Goal: Information Seeking & Learning: Check status

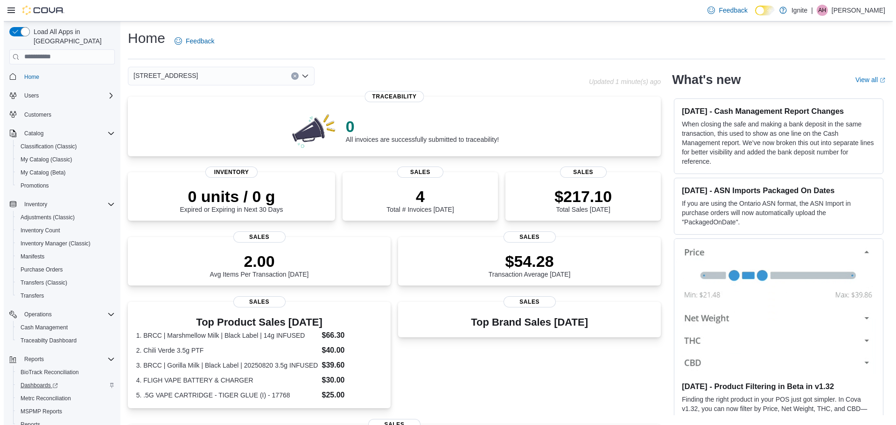
scroll to position [30, 0]
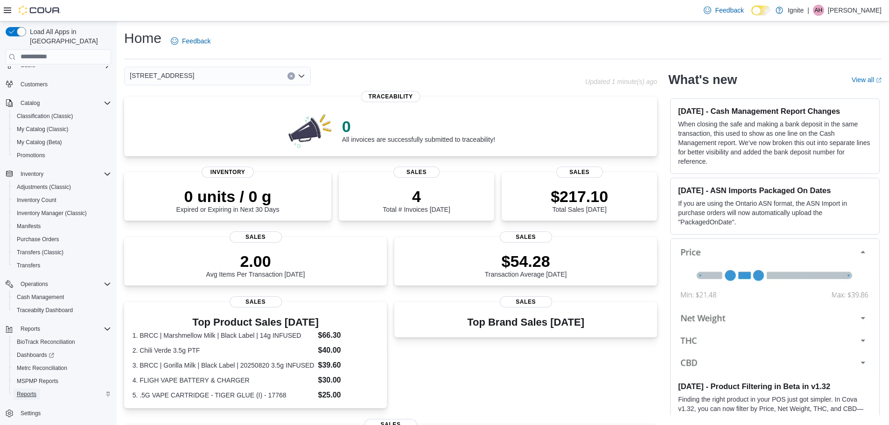
click at [29, 391] on span "Reports" at bounding box center [27, 394] width 20 height 7
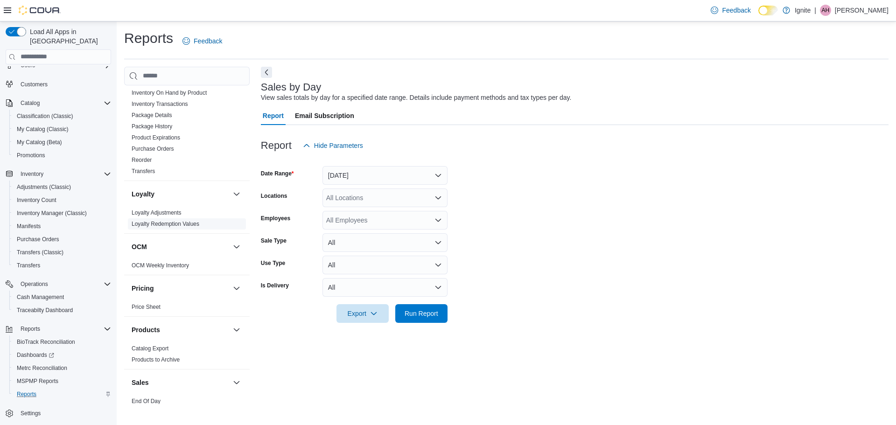
scroll to position [536, 0]
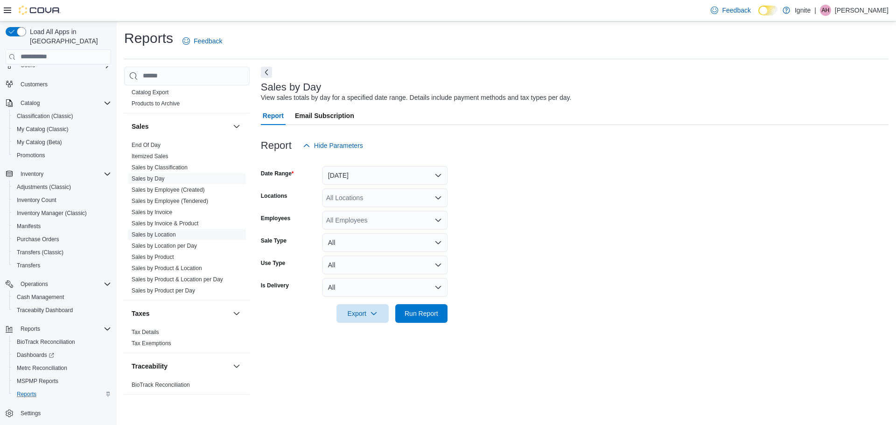
click at [169, 234] on link "Sales by Location" at bounding box center [154, 235] width 44 height 7
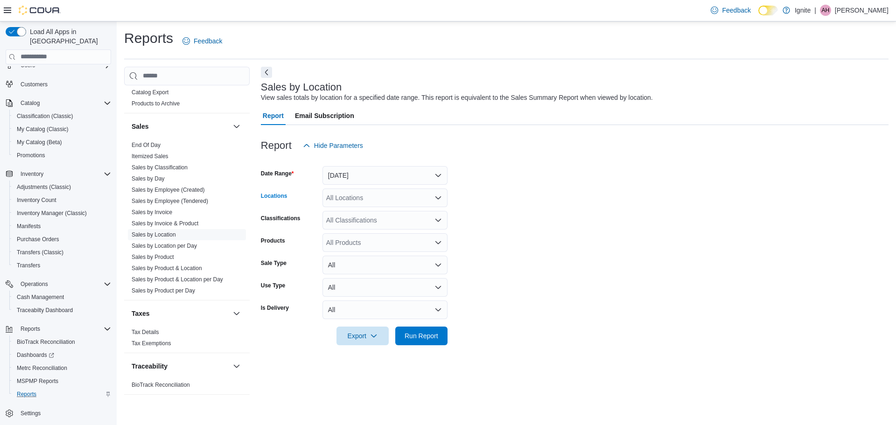
click at [439, 196] on icon "Open list of options" at bounding box center [438, 197] width 7 height 7
click at [375, 254] on span "[STREET_ADDRESS]" at bounding box center [375, 254] width 64 height 9
click at [437, 173] on button "Yesterday" at bounding box center [385, 175] width 125 height 19
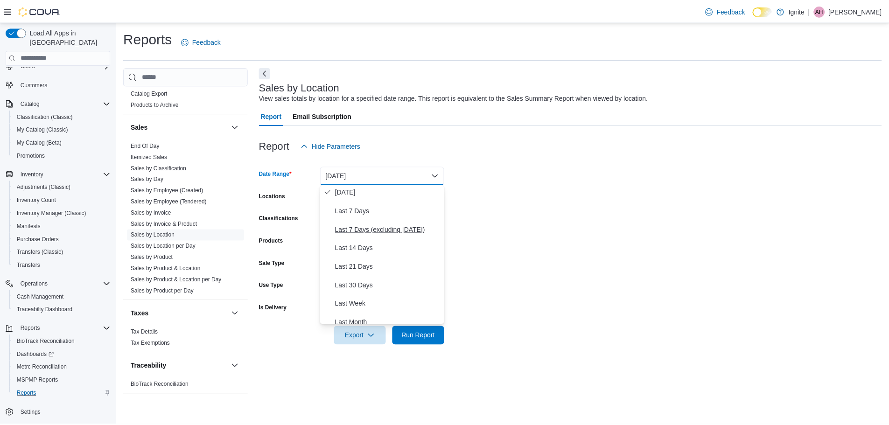
scroll to position [93, 0]
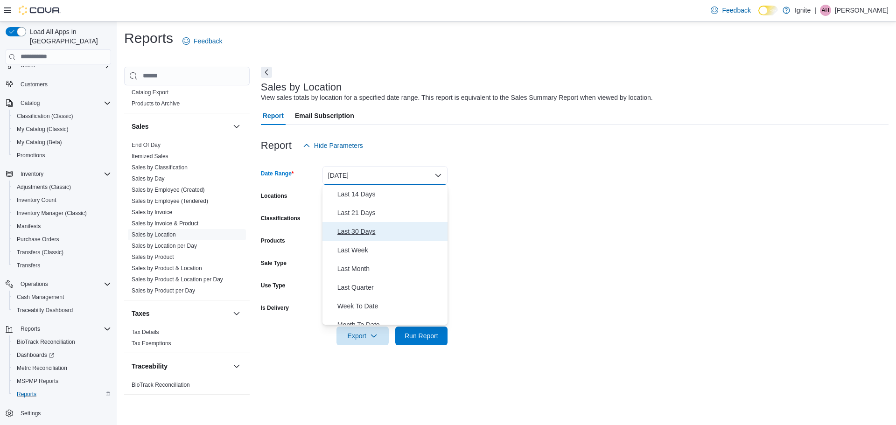
click at [372, 229] on span "Last 30 Days" at bounding box center [391, 231] width 106 height 11
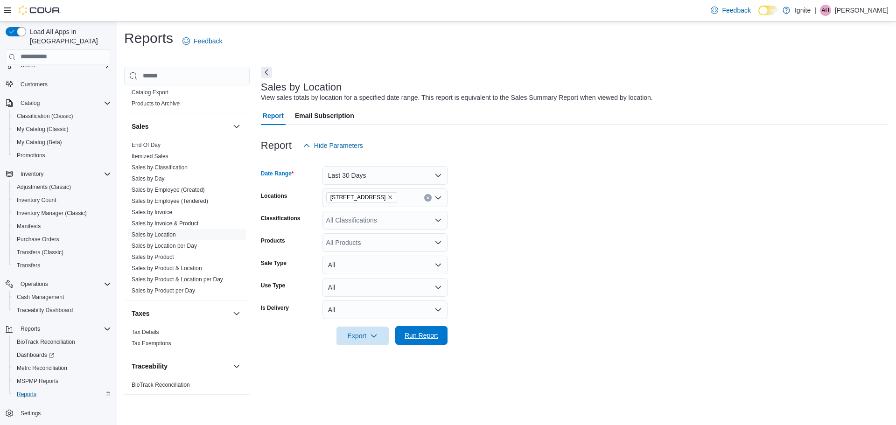
click at [425, 333] on span "Run Report" at bounding box center [422, 335] width 34 height 9
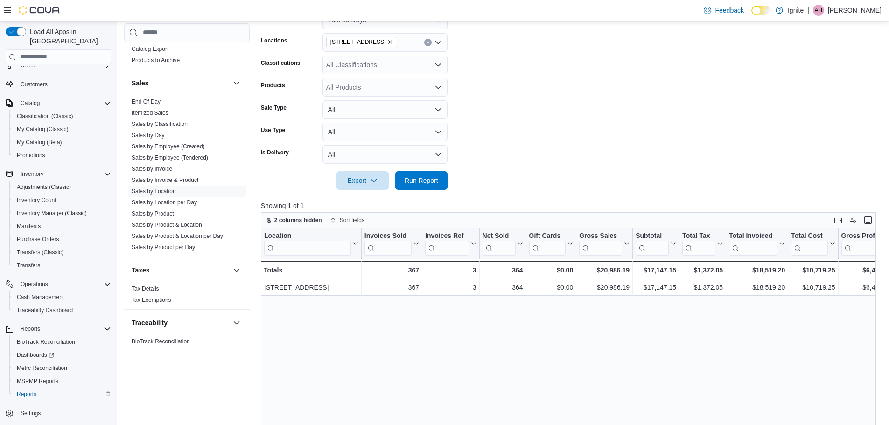
scroll to position [140, 0]
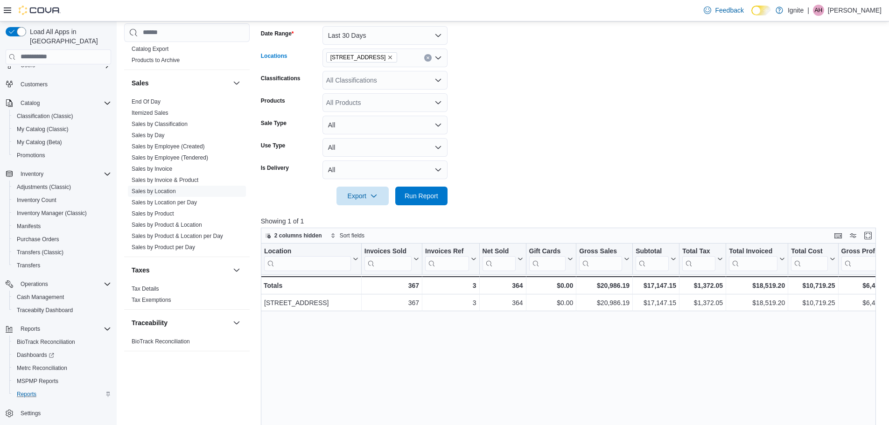
click at [427, 56] on icon "Clear input" at bounding box center [428, 58] width 4 height 4
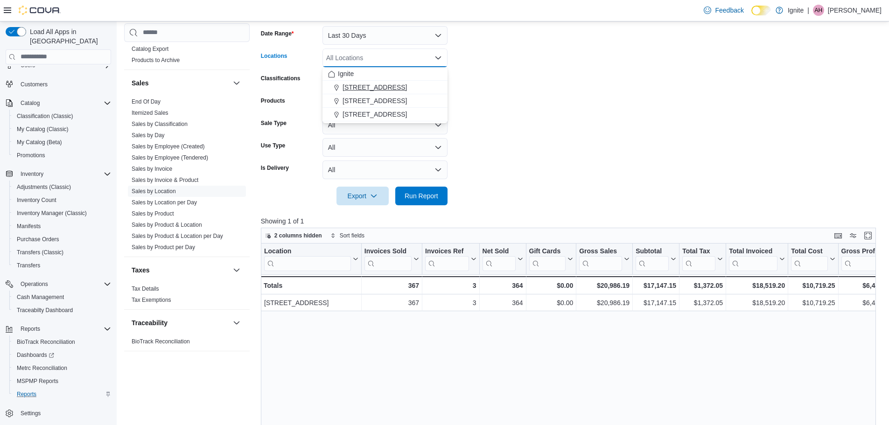
click at [388, 88] on div "2172 A Street" at bounding box center [385, 87] width 114 height 9
click at [423, 195] on span "Run Report" at bounding box center [422, 195] width 34 height 9
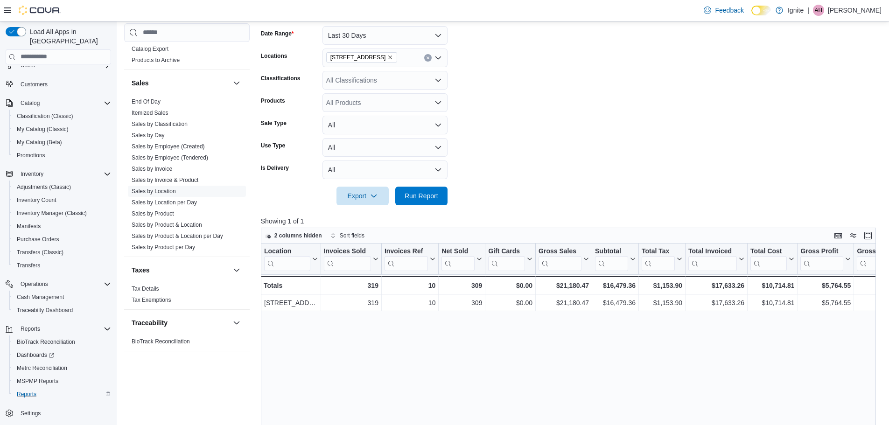
click at [427, 56] on icon "Clear input" at bounding box center [428, 57] width 2 height 2
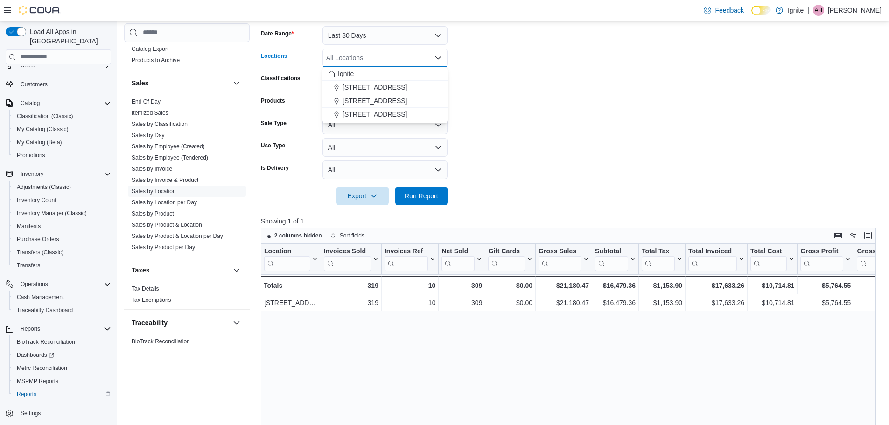
click at [383, 99] on span "3978 N Gloster Street" at bounding box center [375, 100] width 64 height 9
click at [422, 198] on span "Run Report" at bounding box center [422, 195] width 34 height 9
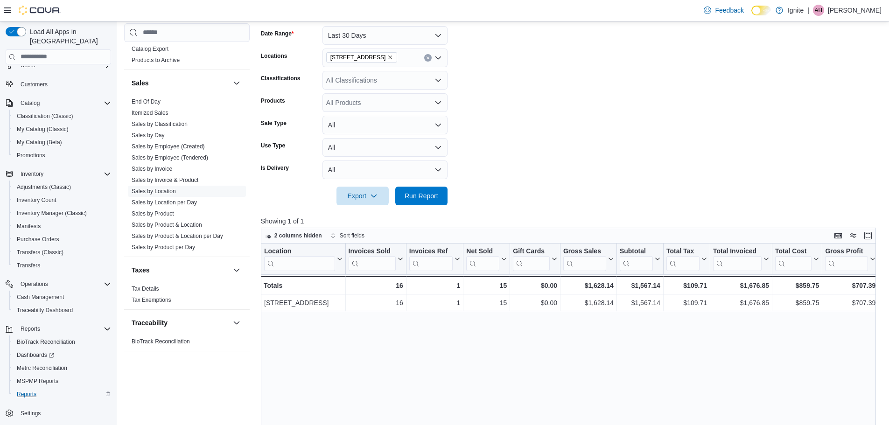
click at [389, 56] on icon "Remove 3978 N Gloster Street from selection in this group" at bounding box center [391, 58] width 4 height 4
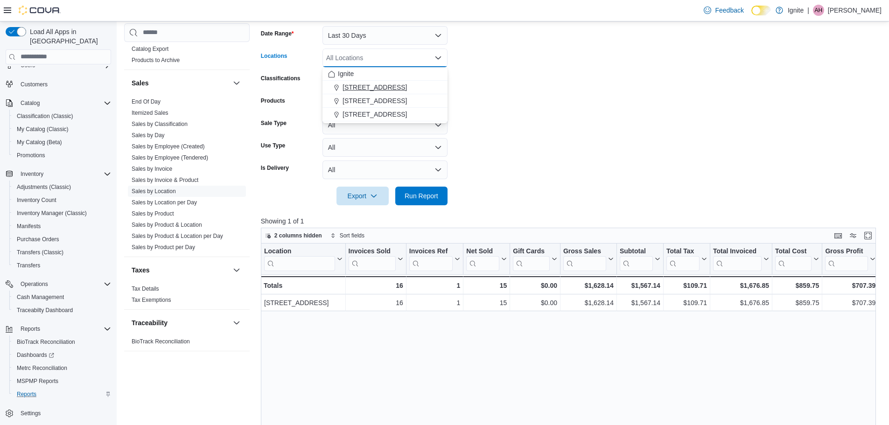
click at [362, 85] on span "2172 A Street" at bounding box center [375, 87] width 64 height 9
click at [413, 195] on span "Run Report" at bounding box center [422, 195] width 34 height 9
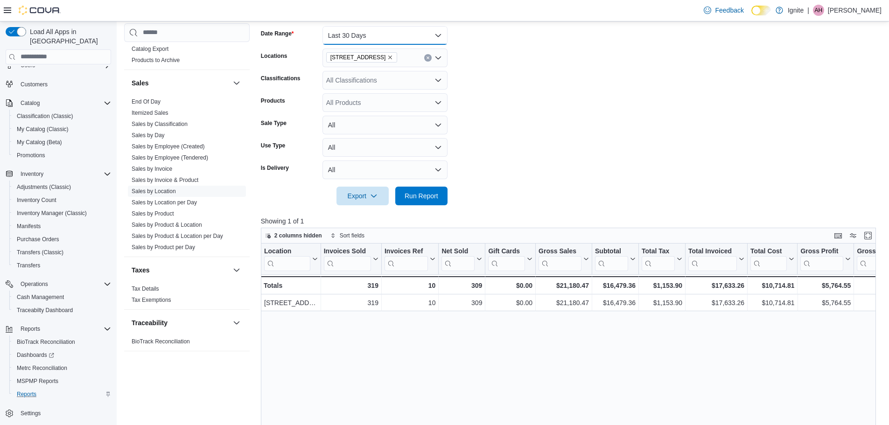
click at [438, 34] on button "Last 30 Days" at bounding box center [385, 35] width 125 height 19
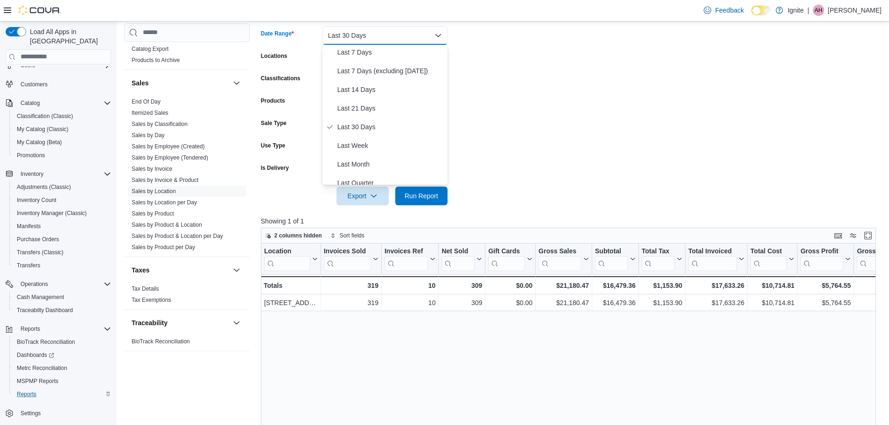
scroll to position [140, 0]
click at [371, 137] on span "Month To Date" at bounding box center [391, 138] width 106 height 11
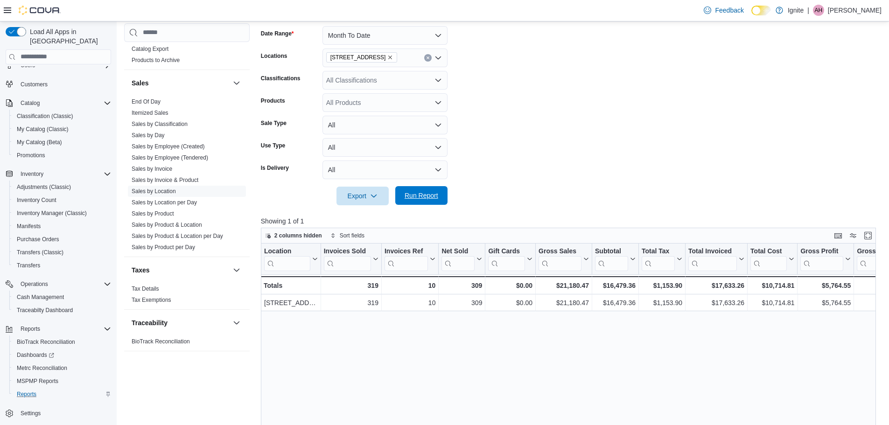
click at [415, 194] on span "Run Report" at bounding box center [422, 195] width 34 height 9
click at [388, 56] on icon "Remove 2172 A Street from selection in this group" at bounding box center [391, 58] width 6 height 6
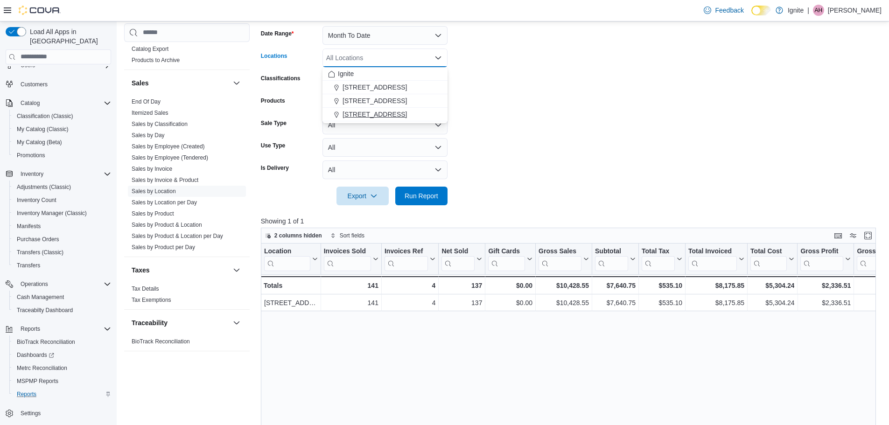
click at [378, 114] on span "5440 I-55 Frontage Road N" at bounding box center [375, 114] width 64 height 9
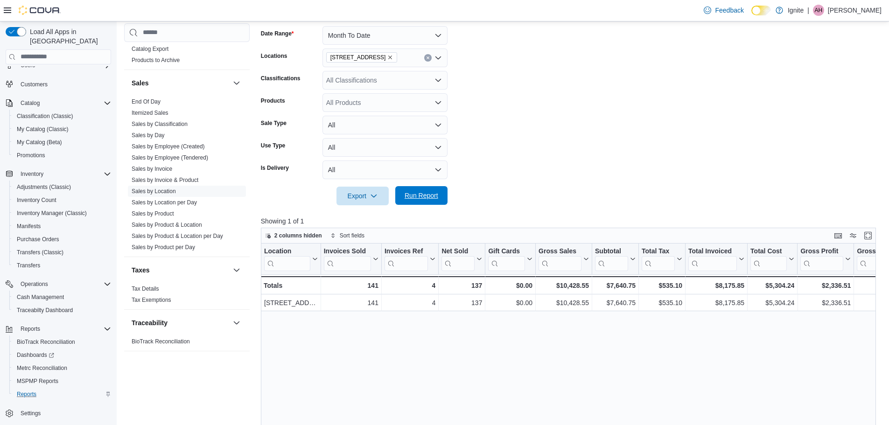
click at [426, 199] on span "Run Report" at bounding box center [422, 195] width 34 height 9
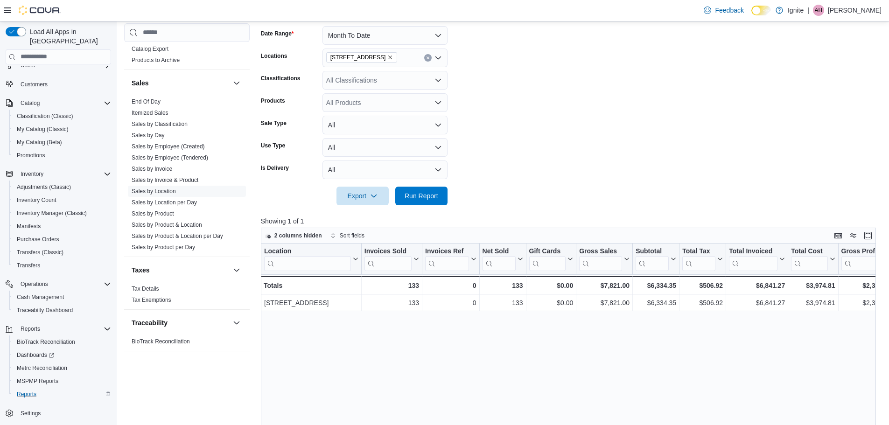
click at [606, 134] on form "Date Range Month To Date Locations 5440 I-55 Frontage Road N Classifications Al…" at bounding box center [572, 110] width 622 height 191
click at [56, 210] on span "Inventory Manager (Classic)" at bounding box center [52, 213] width 70 height 7
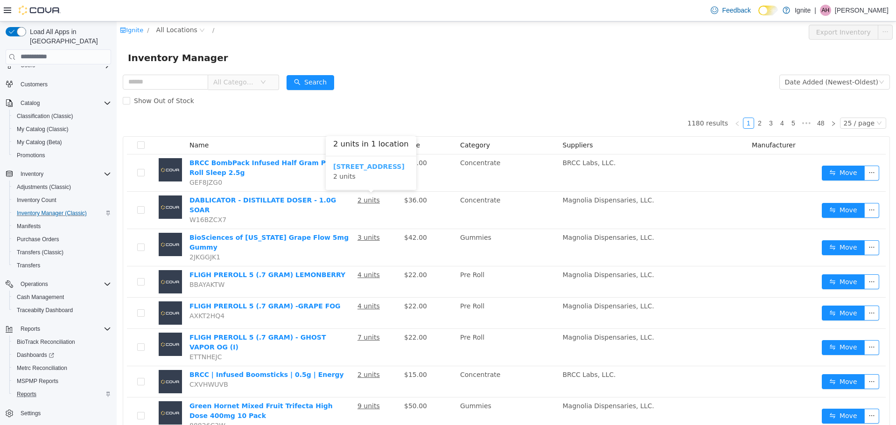
click at [362, 165] on b "2172 A Street" at bounding box center [368, 165] width 71 height 7
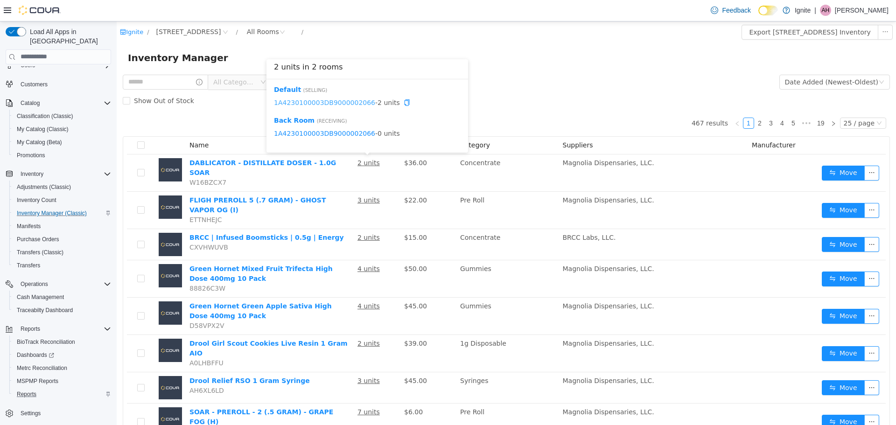
click at [317, 103] on link "1A4230100003DB9000002066" at bounding box center [324, 102] width 101 height 7
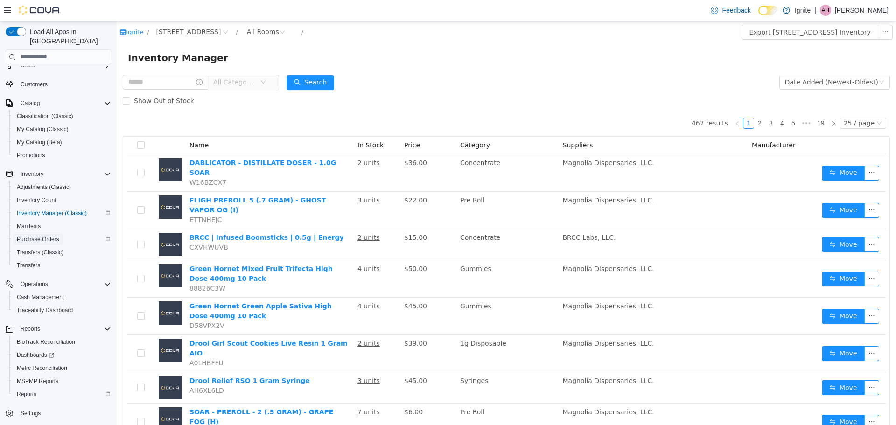
click at [44, 236] on span "Purchase Orders" at bounding box center [38, 239] width 42 height 7
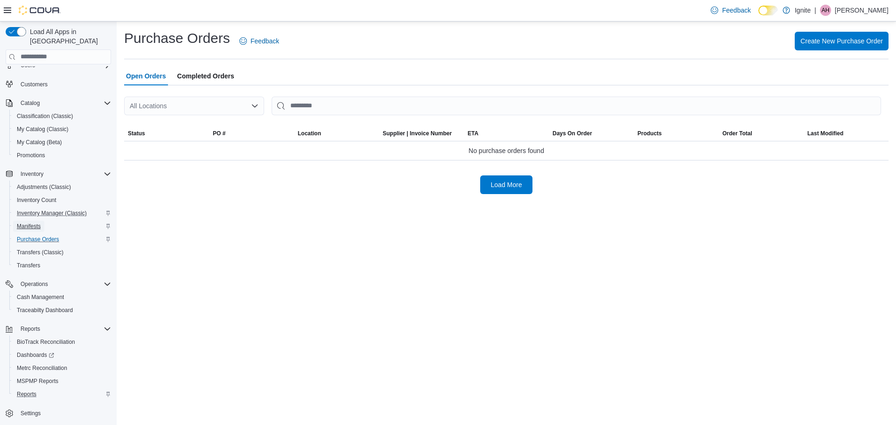
click at [31, 223] on span "Manifests" at bounding box center [29, 226] width 24 height 7
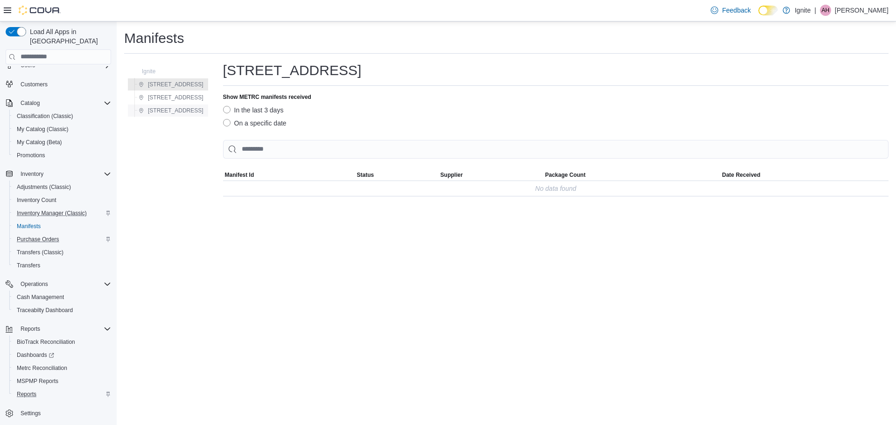
click at [179, 112] on span "5440 I-55 Frontage Road N" at bounding box center [176, 110] width 56 height 7
click at [41, 236] on span "Purchase Orders" at bounding box center [38, 239] width 42 height 7
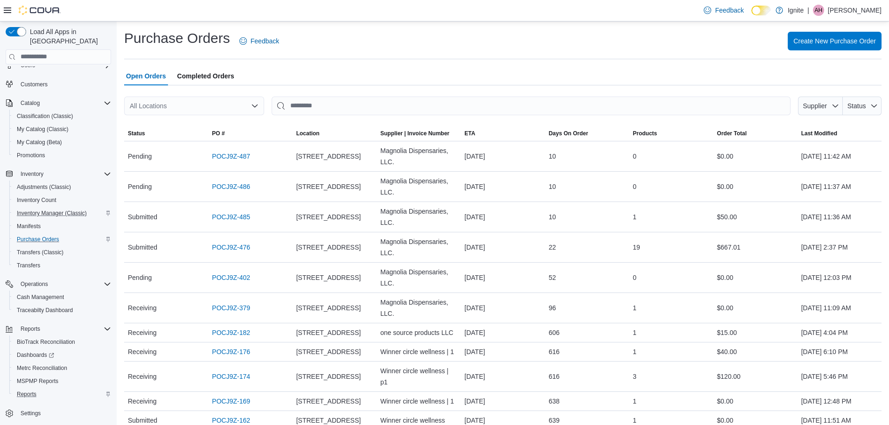
click at [205, 74] on span "Completed Orders" at bounding box center [205, 76] width 57 height 19
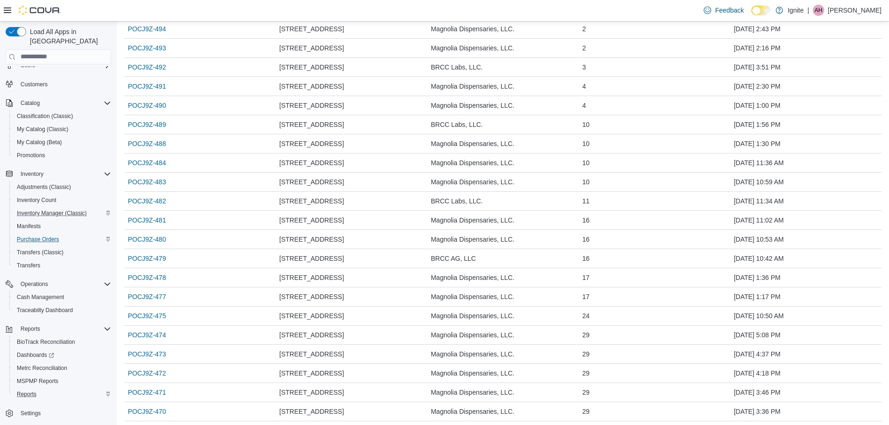
scroll to position [280, 0]
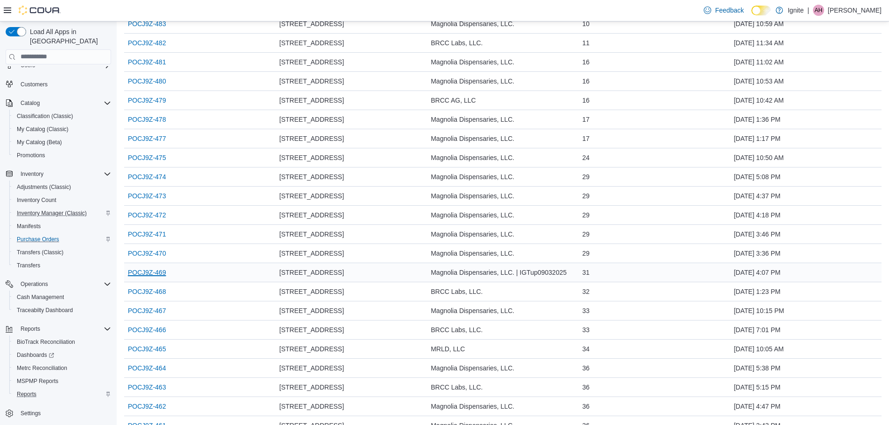
click at [159, 273] on link "POCJ9Z-469" at bounding box center [147, 272] width 38 height 11
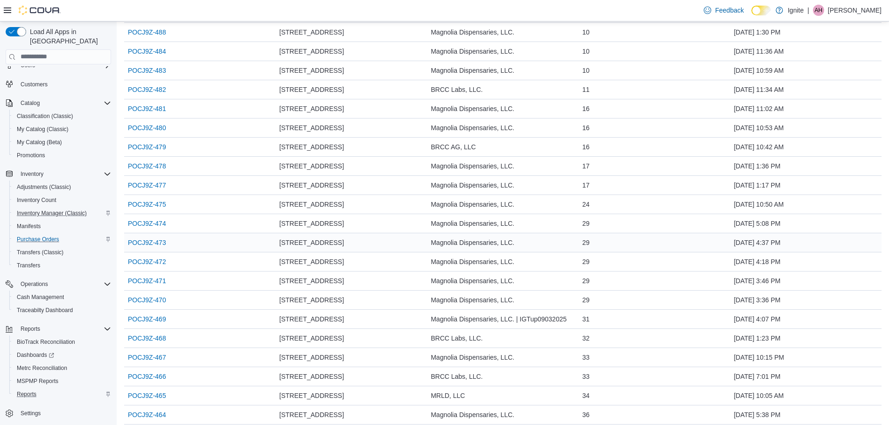
scroll to position [0, 0]
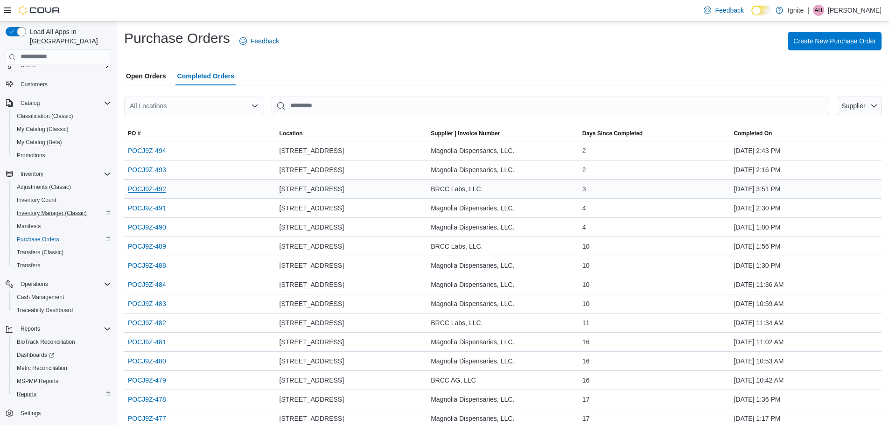
click at [133, 188] on link "POCJ9Z-492" at bounding box center [147, 189] width 38 height 11
click at [139, 208] on link "POCJ9Z-491" at bounding box center [147, 208] width 38 height 11
click at [146, 227] on link "POCJ9Z-490" at bounding box center [147, 227] width 38 height 11
click at [143, 283] on link "POCJ9Z-484" at bounding box center [147, 284] width 38 height 11
click at [152, 286] on link "POCJ9Z-484" at bounding box center [147, 284] width 38 height 11
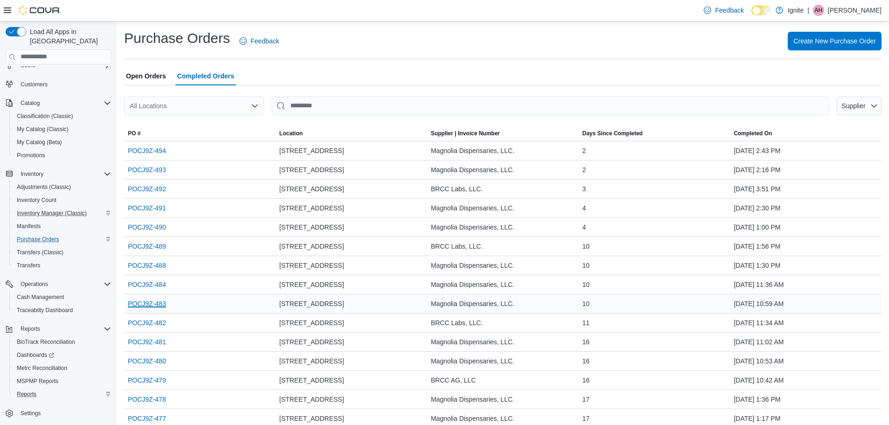
click at [147, 303] on link "POCJ9Z-483" at bounding box center [147, 303] width 38 height 11
click at [145, 321] on link "POCJ9Z-482" at bounding box center [147, 323] width 38 height 11
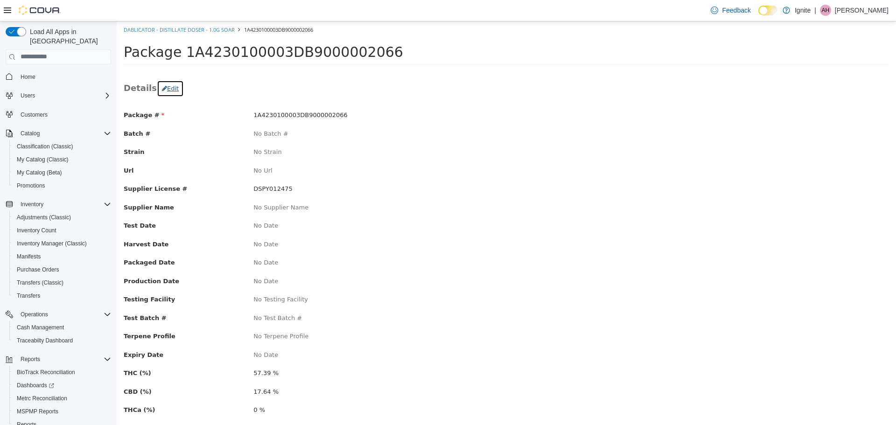
click at [167, 87] on button "Edit" at bounding box center [170, 88] width 27 height 17
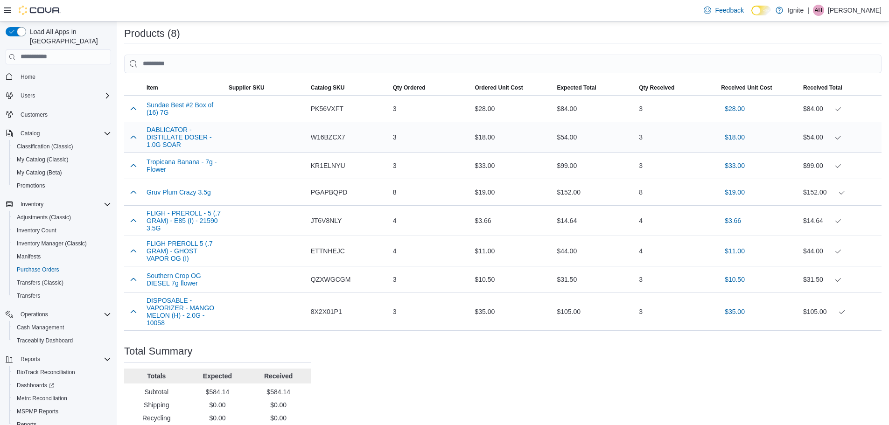
scroll to position [233, 0]
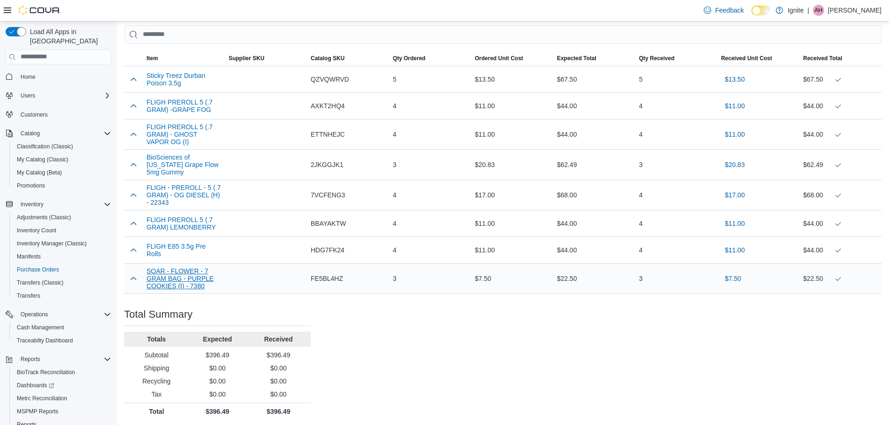
scroll to position [263, 0]
click at [164, 266] on button "SOAR - FLOWER - 7 GRAM BAG - PURPLE COOKIES (I) - 7380" at bounding box center [184, 276] width 75 height 22
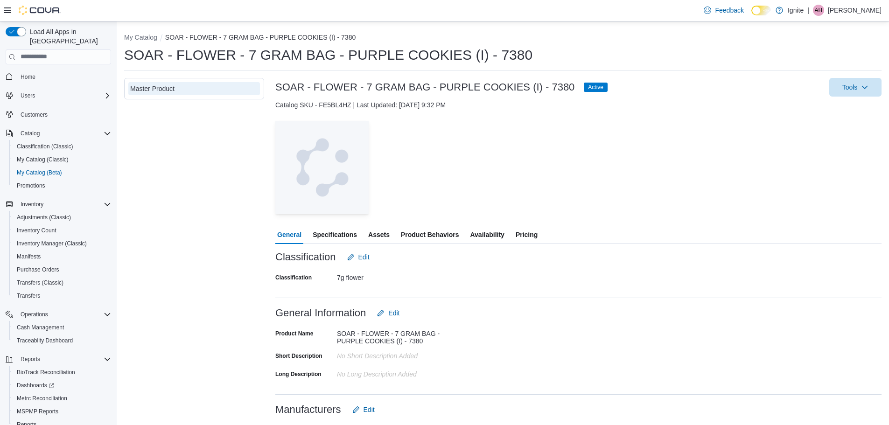
click at [335, 233] on span "Specifications" at bounding box center [335, 235] width 44 height 19
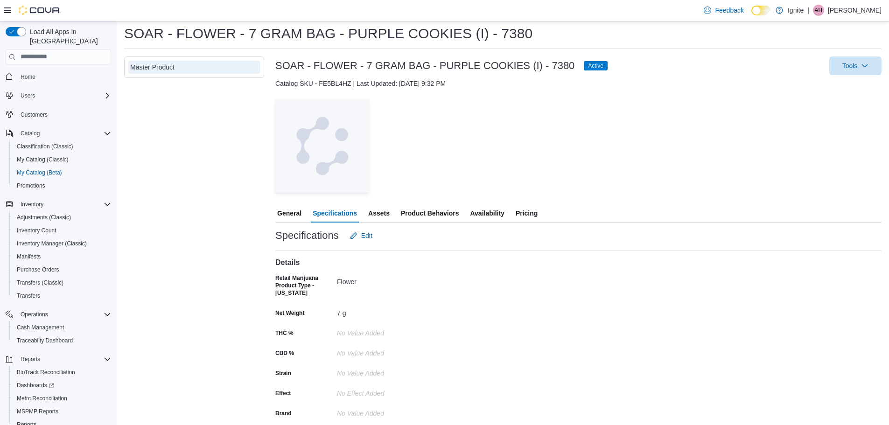
scroll to position [32, 0]
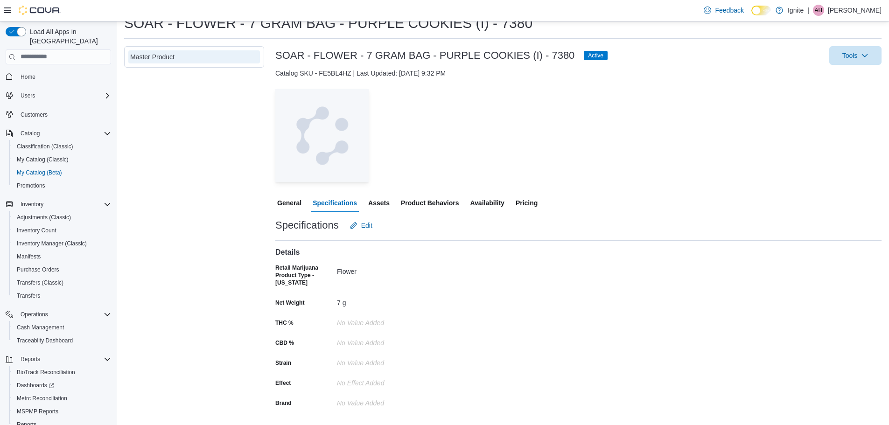
click at [379, 203] on span "Assets" at bounding box center [378, 203] width 21 height 19
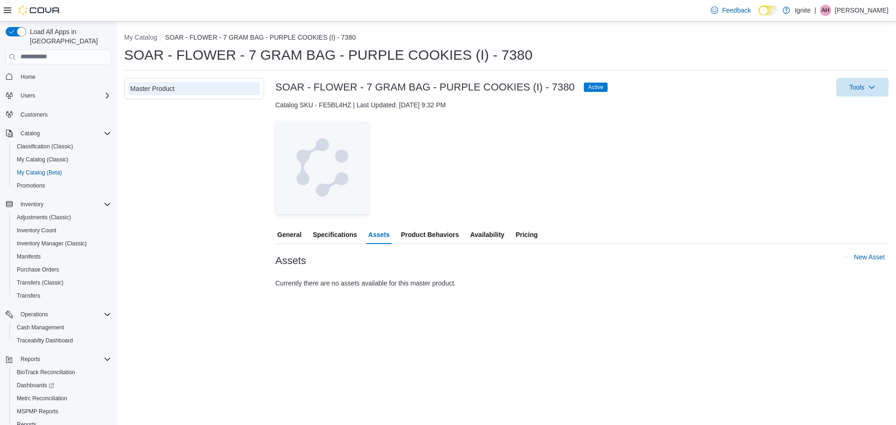
click at [440, 231] on span "Product Behaviors" at bounding box center [430, 235] width 58 height 19
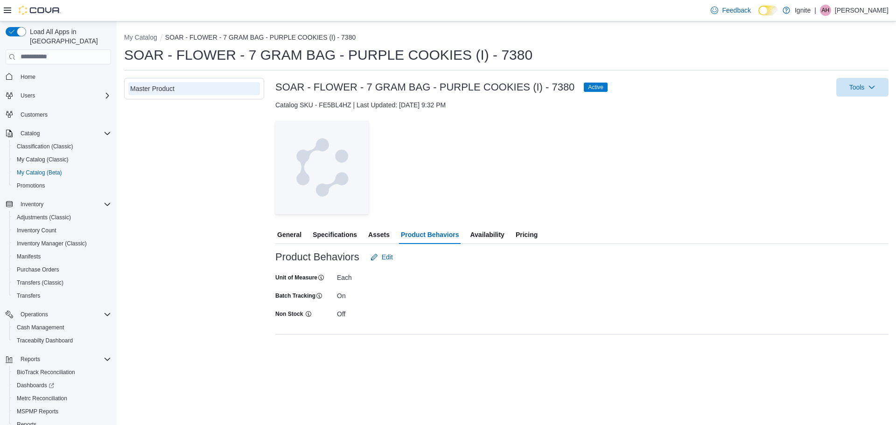
click at [492, 236] on span "Availability" at bounding box center [487, 235] width 34 height 19
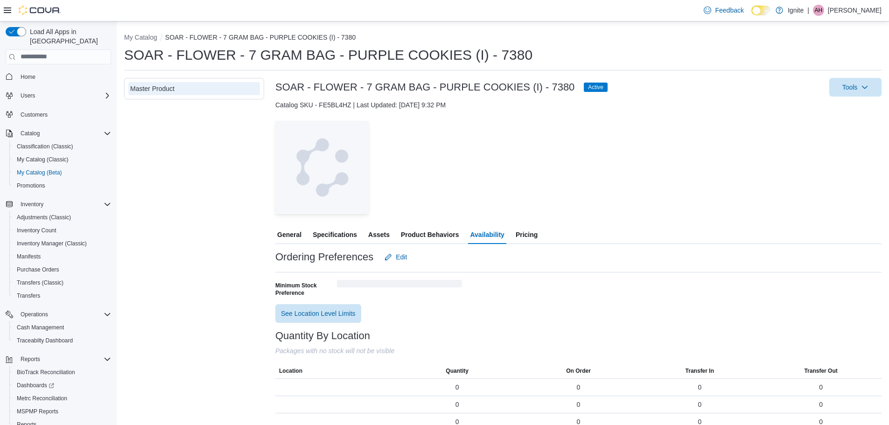
click at [529, 234] on span "Pricing" at bounding box center [527, 235] width 22 height 19
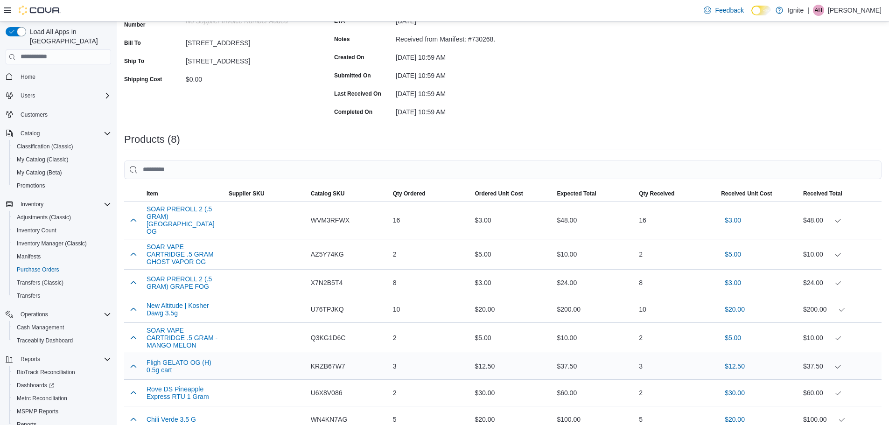
scroll to position [187, 0]
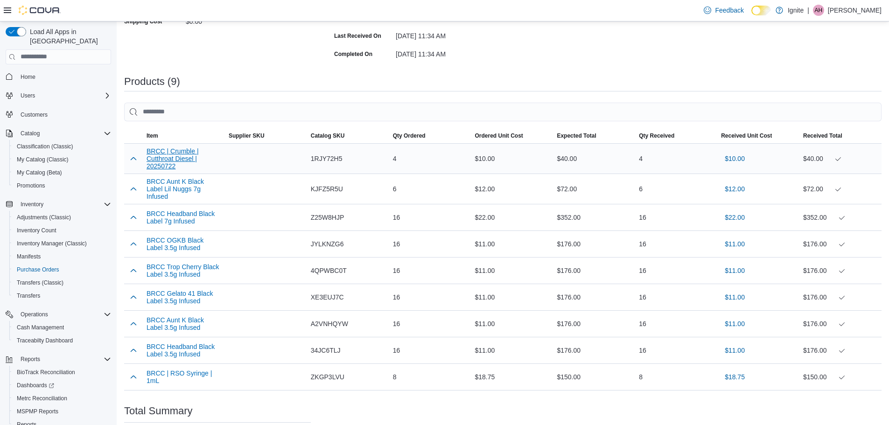
scroll to position [187, 0]
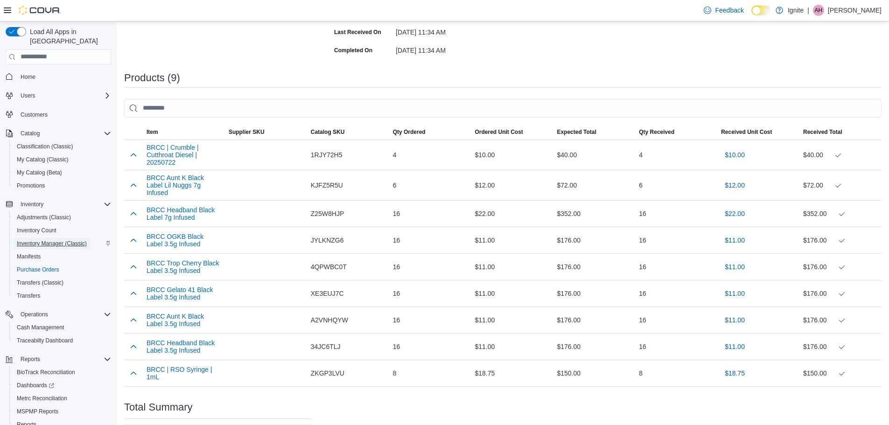
click at [57, 240] on span "Inventory Manager (Classic)" at bounding box center [52, 243] width 70 height 7
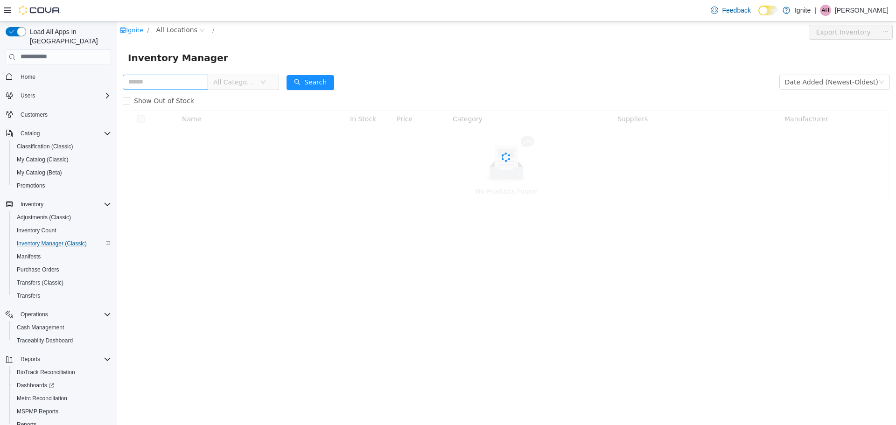
click at [166, 78] on input "text" at bounding box center [165, 81] width 85 height 15
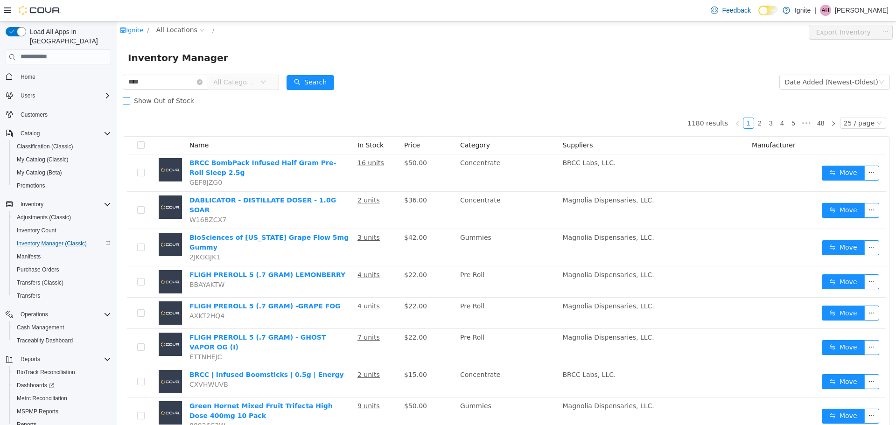
type input "*****"
click at [321, 82] on button "Search" at bounding box center [311, 82] width 48 height 15
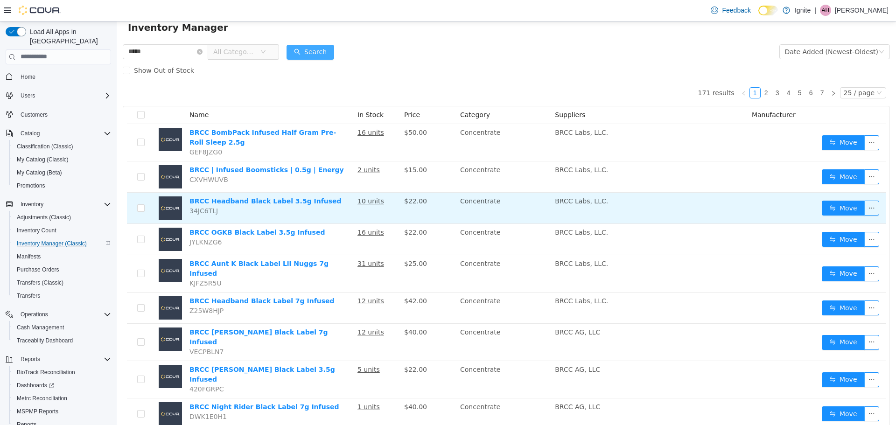
scroll to position [47, 0]
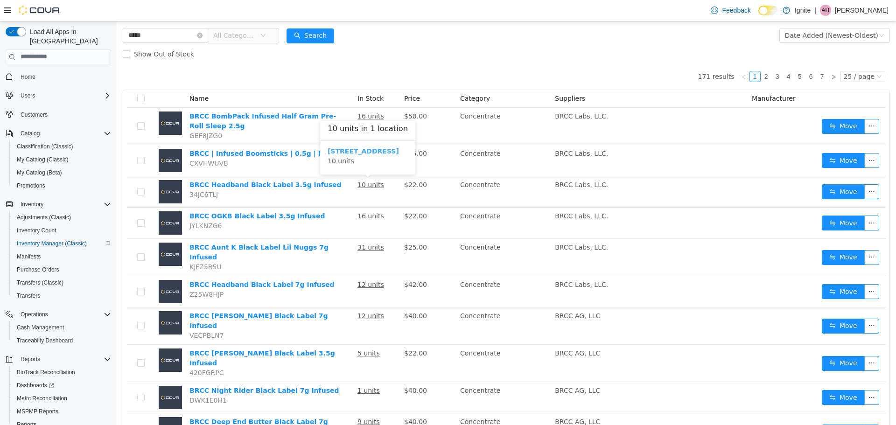
click at [366, 150] on b "5440 I-55 Frontage Road N" at bounding box center [363, 150] width 71 height 7
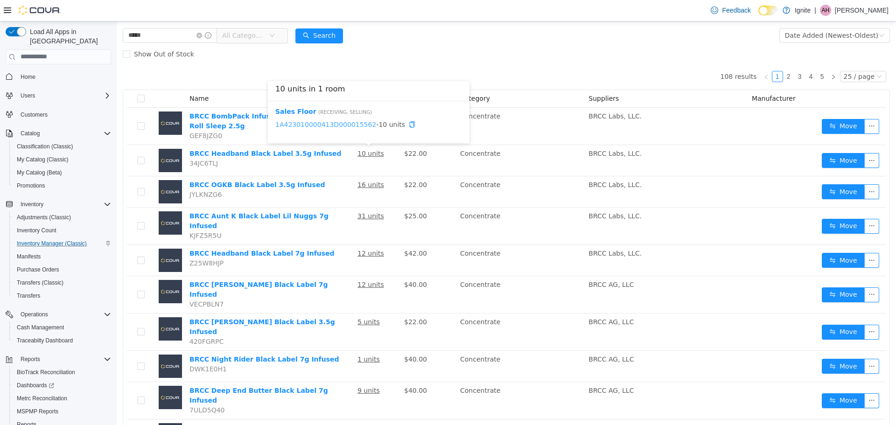
click at [327, 123] on link "1A423010000413D000015562" at bounding box center [325, 123] width 101 height 7
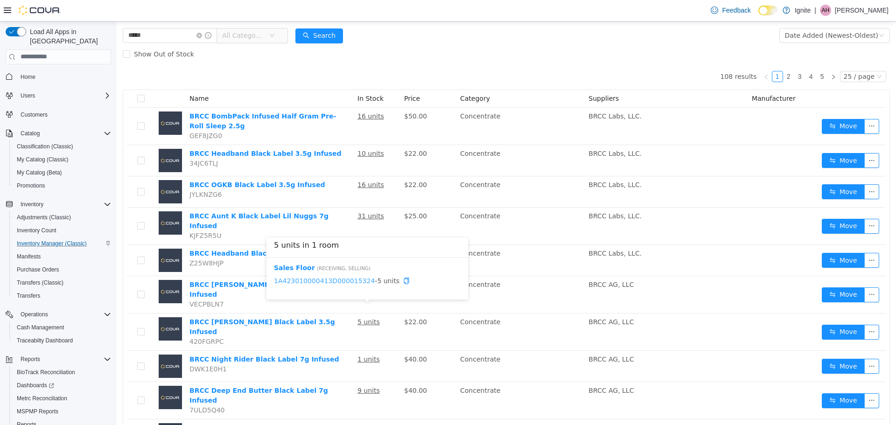
click at [318, 281] on link "1A423010000413D000015324" at bounding box center [324, 280] width 101 height 7
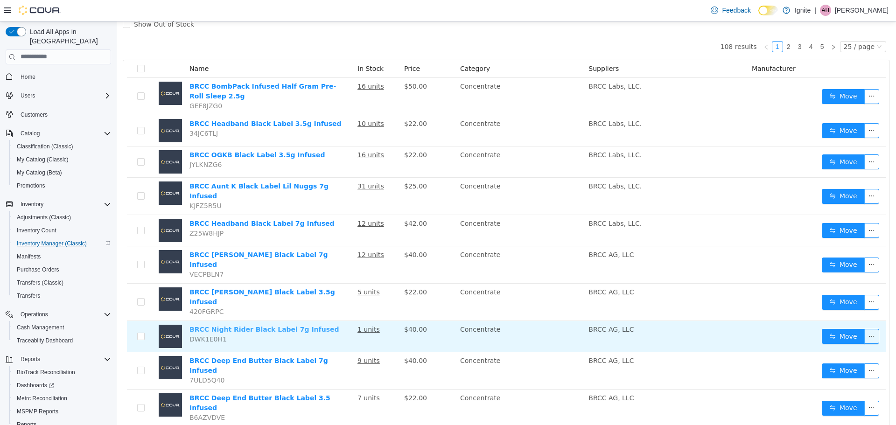
scroll to position [93, 0]
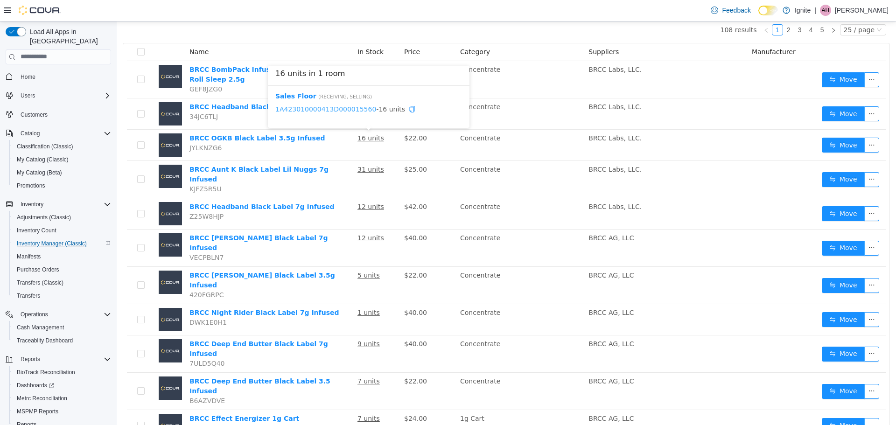
click at [334, 110] on link "1A423010000413D000015560" at bounding box center [325, 108] width 101 height 7
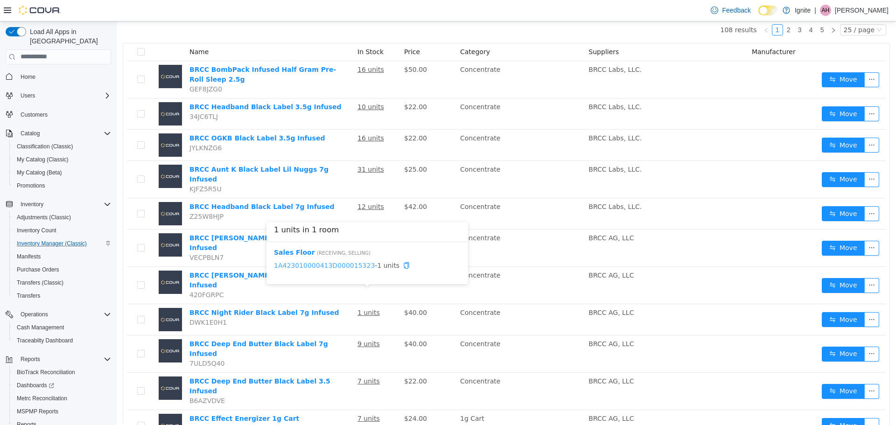
click at [322, 265] on link "1A423010000413D000015323" at bounding box center [324, 264] width 101 height 7
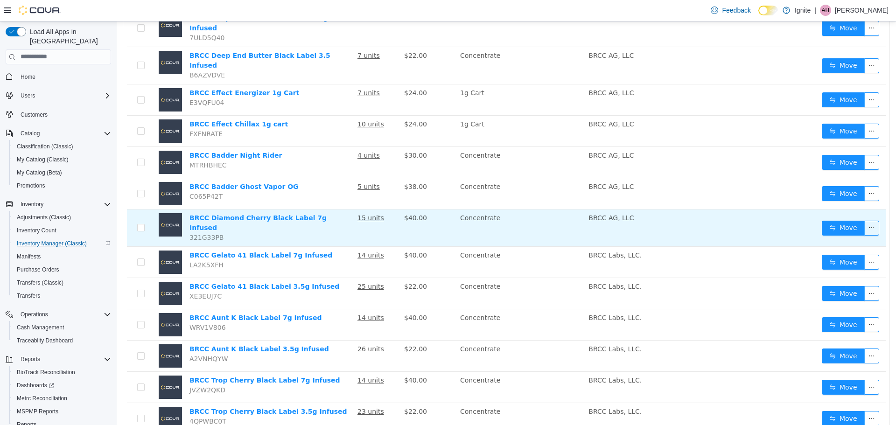
scroll to position [420, 0]
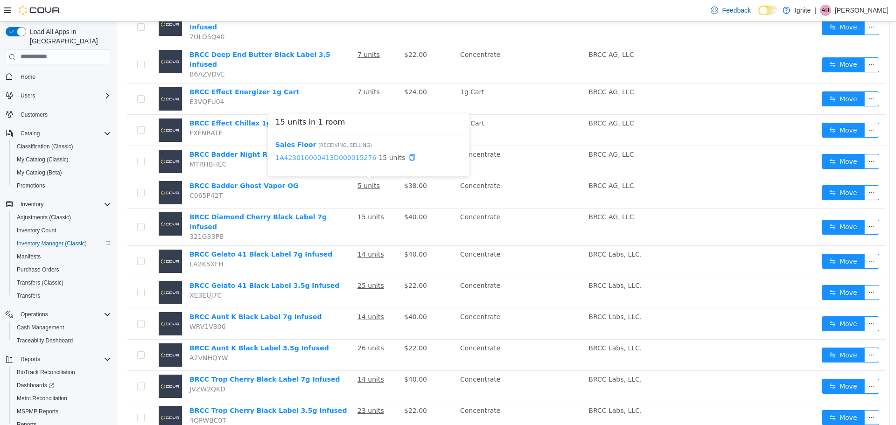
click at [327, 156] on link "1A423010000413D000015276" at bounding box center [325, 157] width 101 height 7
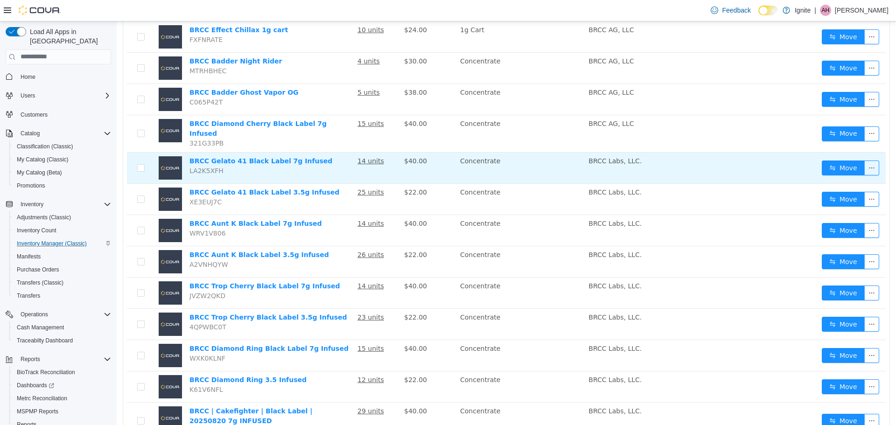
scroll to position [556, 0]
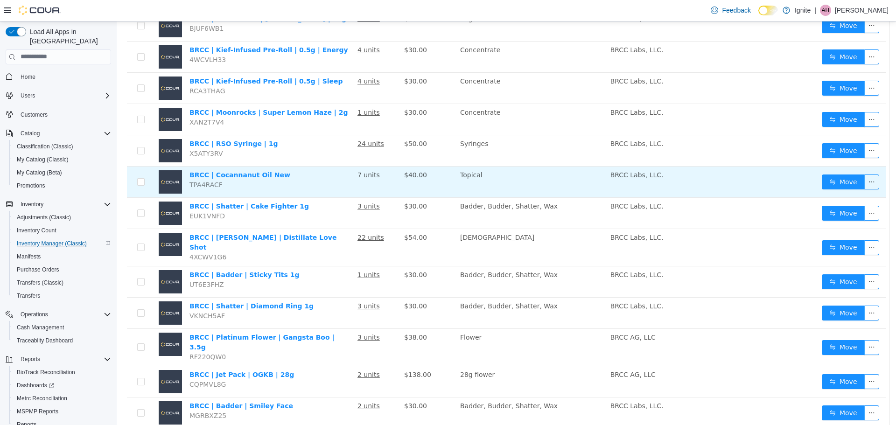
scroll to position [568, 0]
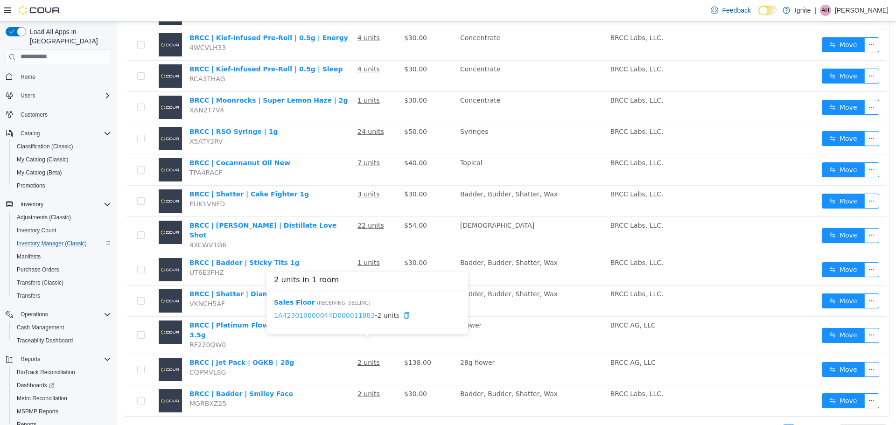
click at [342, 317] on link "1A423010000044D000011883" at bounding box center [324, 314] width 101 height 7
click at [797, 424] on link "3" at bounding box center [800, 429] width 10 height 10
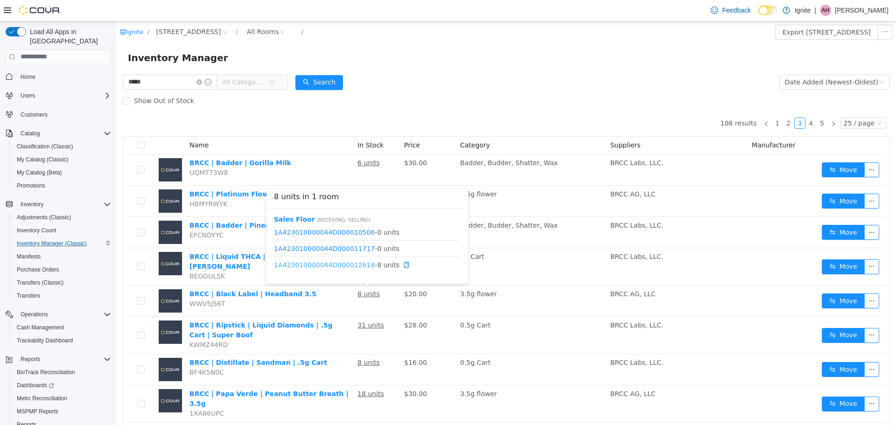
click at [346, 263] on link "1A423010000044D000012618" at bounding box center [324, 264] width 101 height 7
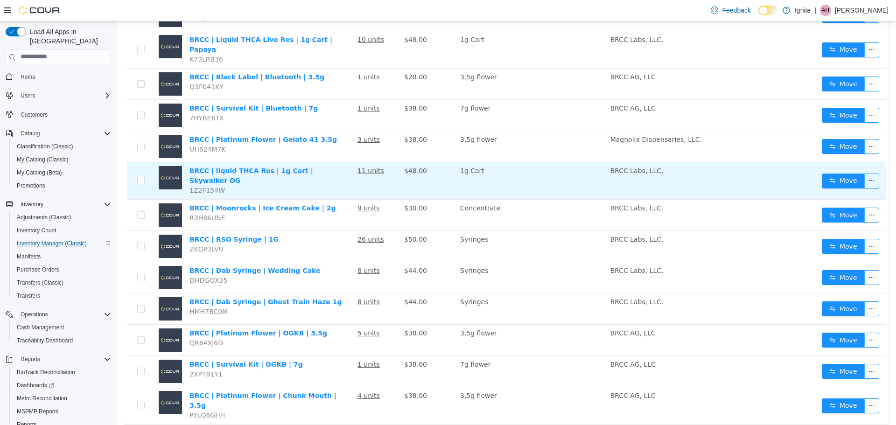
scroll to position [562, 0]
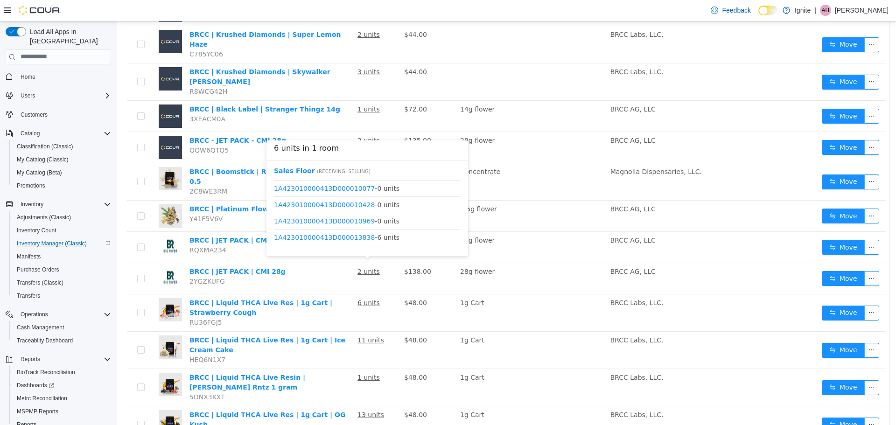
scroll to position [514, 0]
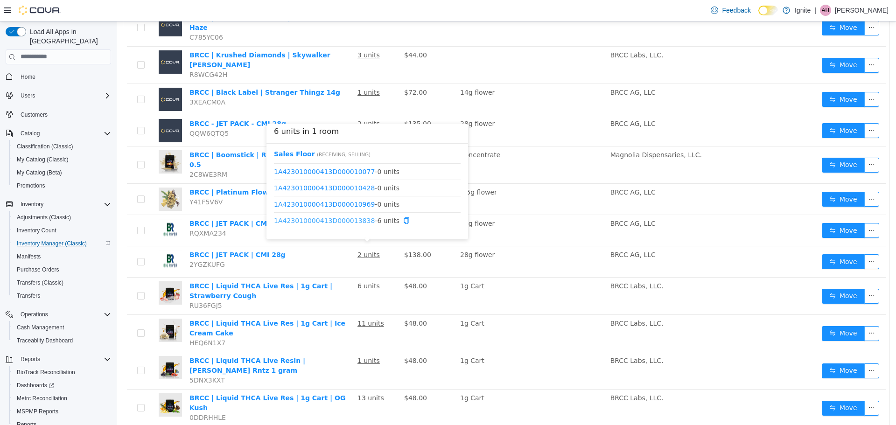
click at [336, 219] on link "1A423010000413D000013838" at bounding box center [324, 220] width 101 height 7
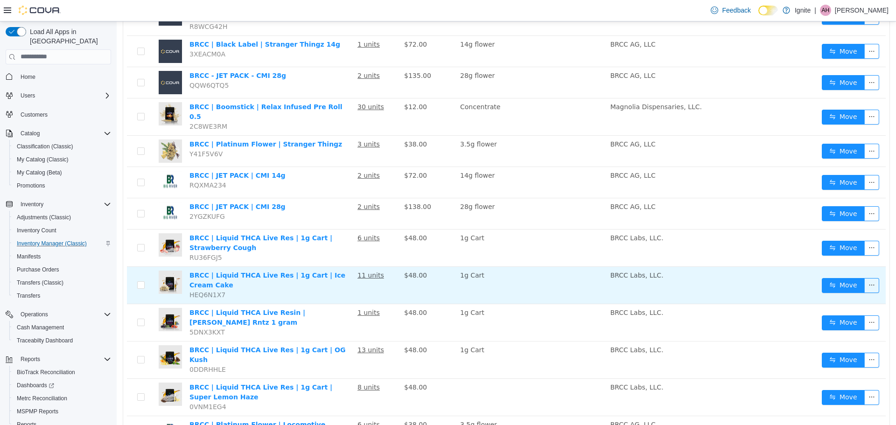
scroll to position [562, 0]
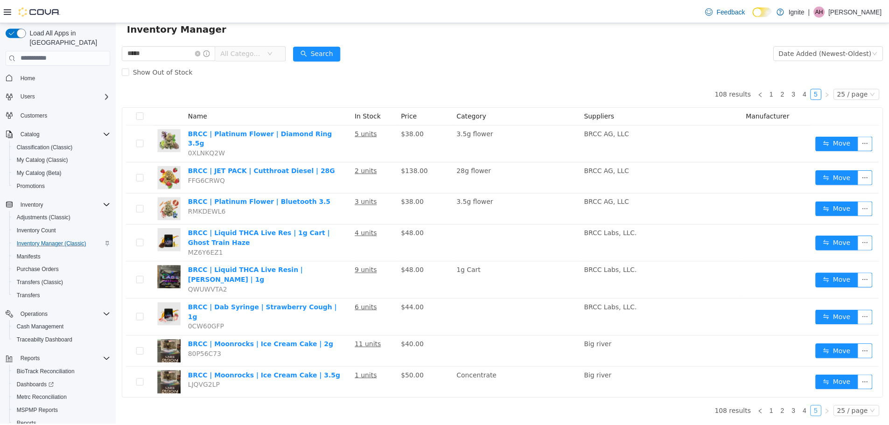
scroll to position [12, 0]
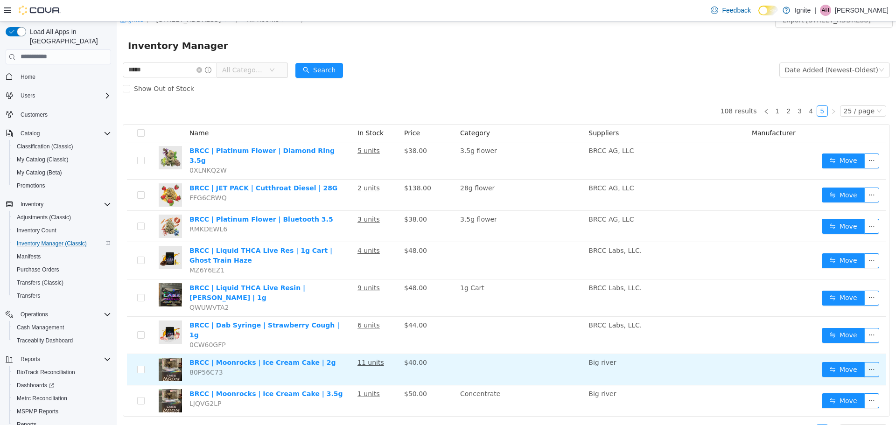
click at [175, 358] on img at bounding box center [170, 369] width 23 height 23
click at [219, 359] on link "BRCC | Moonrocks | Ice Cream Cake | 2g" at bounding box center [263, 362] width 147 height 7
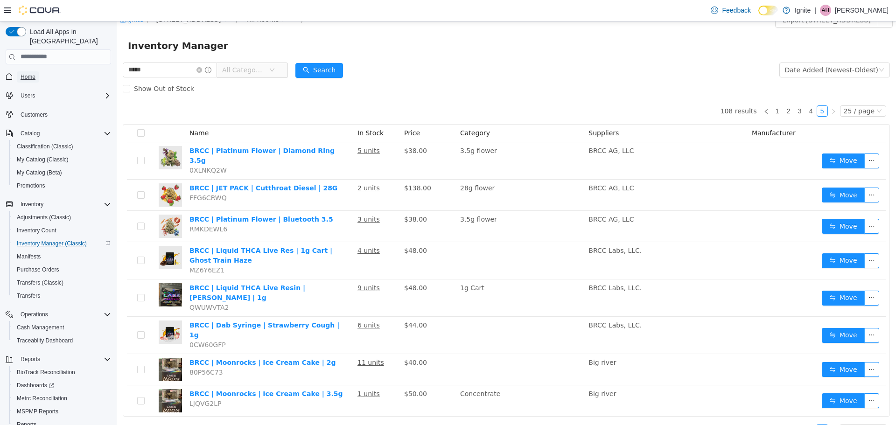
click at [27, 73] on span "Home" at bounding box center [28, 76] width 15 height 7
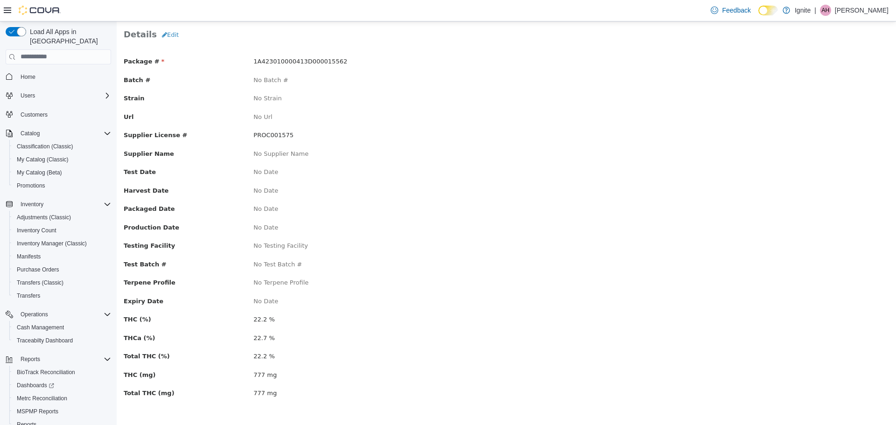
scroll to position [54, 0]
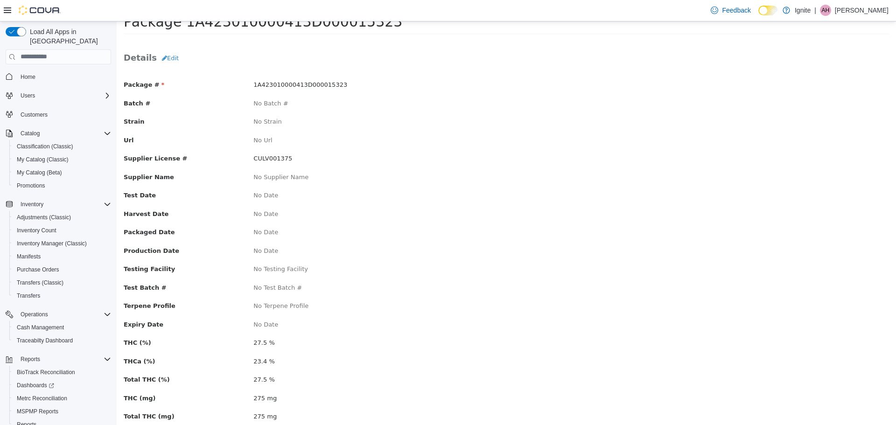
scroll to position [47, 0]
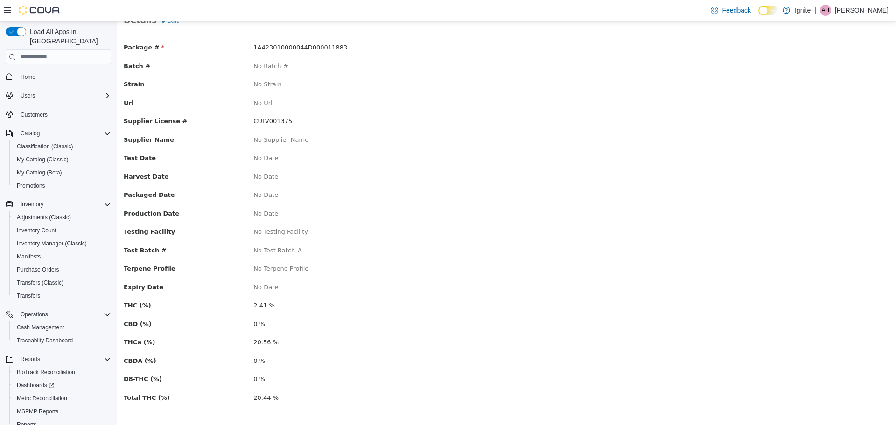
scroll to position [72, 0]
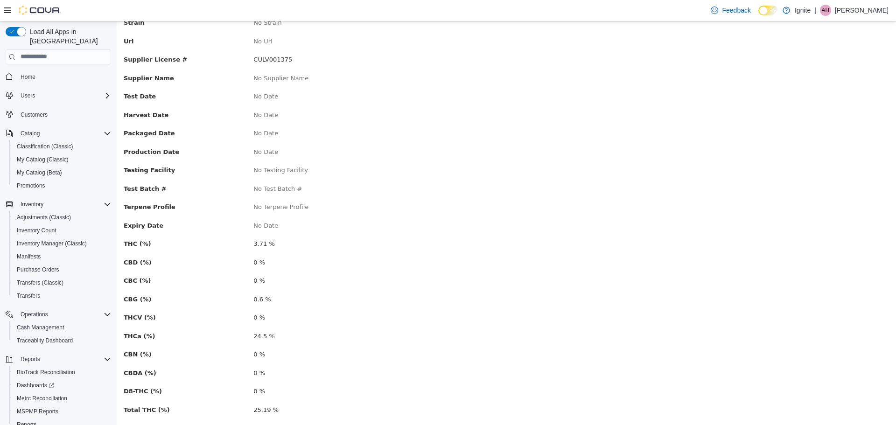
scroll to position [146, 0]
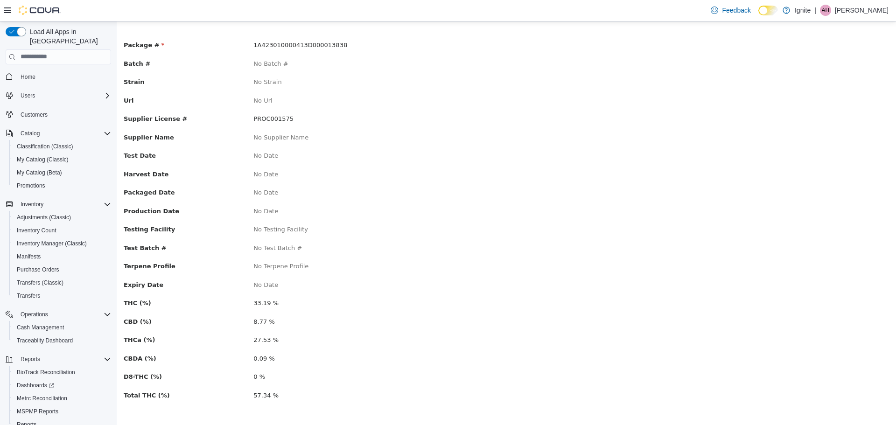
scroll to position [72, 0]
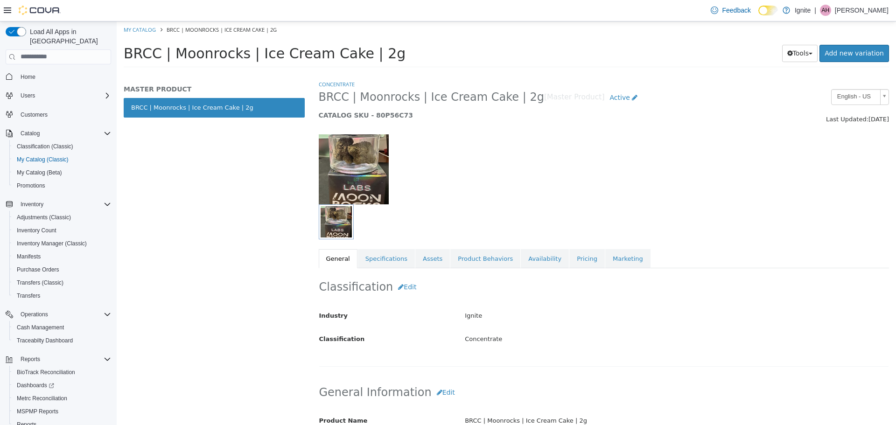
click at [350, 169] on img at bounding box center [354, 169] width 70 height 70
click at [338, 220] on img "button" at bounding box center [336, 221] width 31 height 31
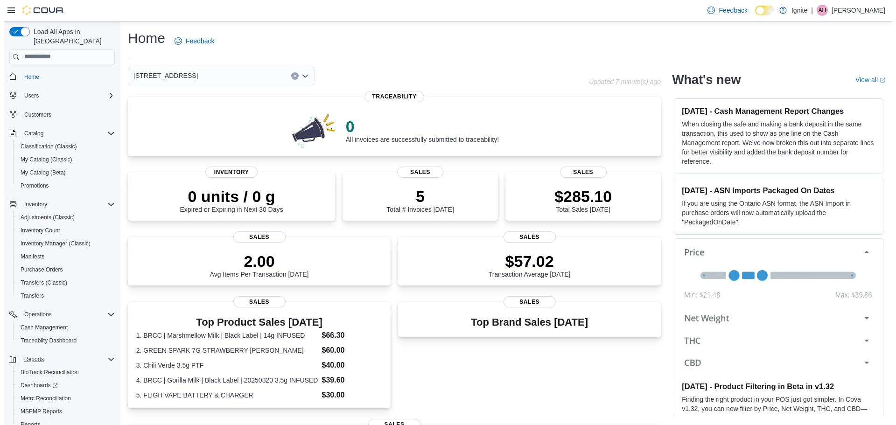
scroll to position [30, 0]
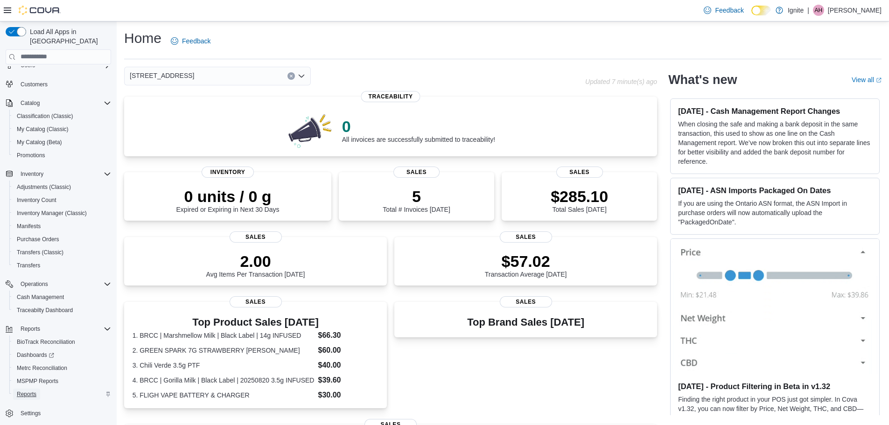
click at [30, 391] on span "Reports" at bounding box center [27, 394] width 20 height 7
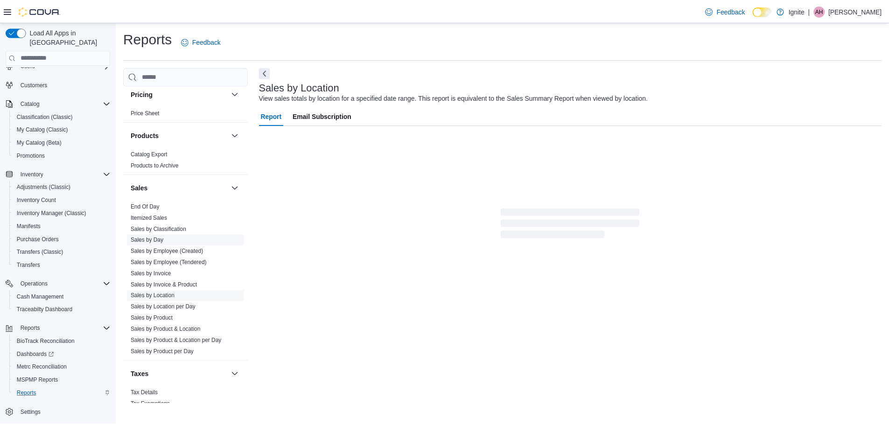
scroll to position [536, 0]
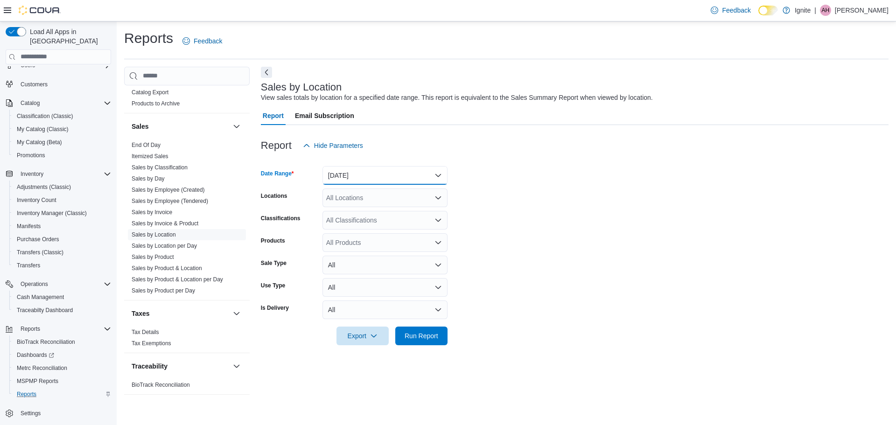
click at [439, 174] on button "Yesterday" at bounding box center [385, 175] width 125 height 19
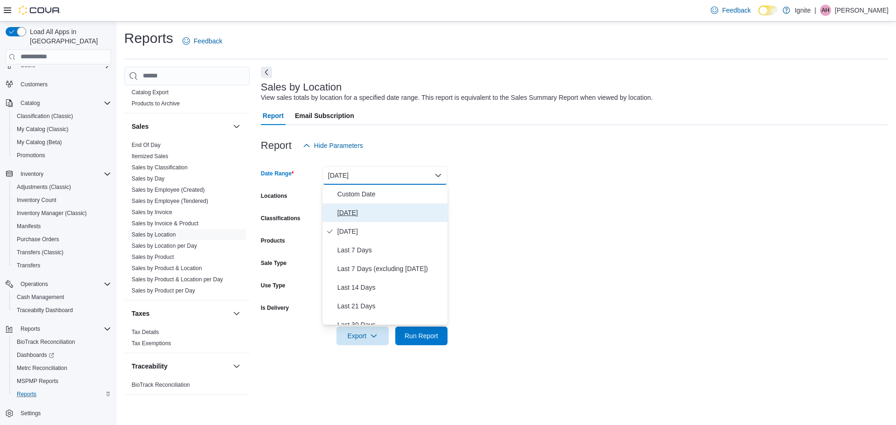
click at [355, 215] on span "Today" at bounding box center [391, 212] width 106 height 11
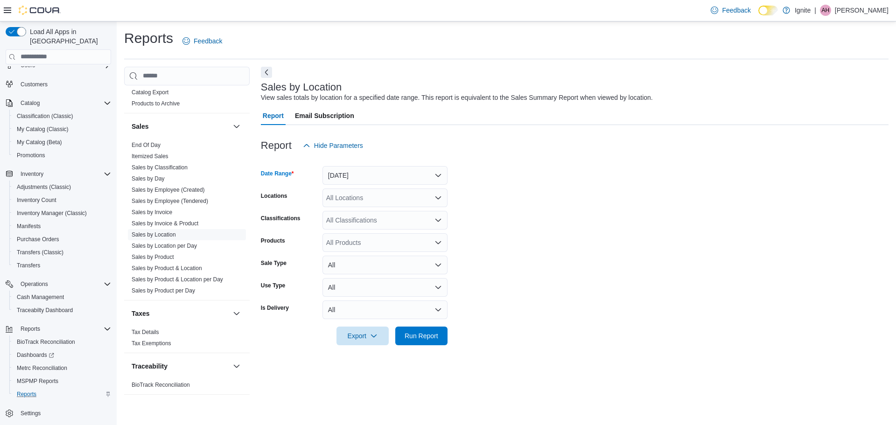
click at [389, 202] on div "All Locations" at bounding box center [385, 198] width 125 height 19
click at [382, 228] on div "2172 A Street" at bounding box center [385, 227] width 114 height 9
click at [418, 334] on span "Run Report" at bounding box center [422, 335] width 34 height 9
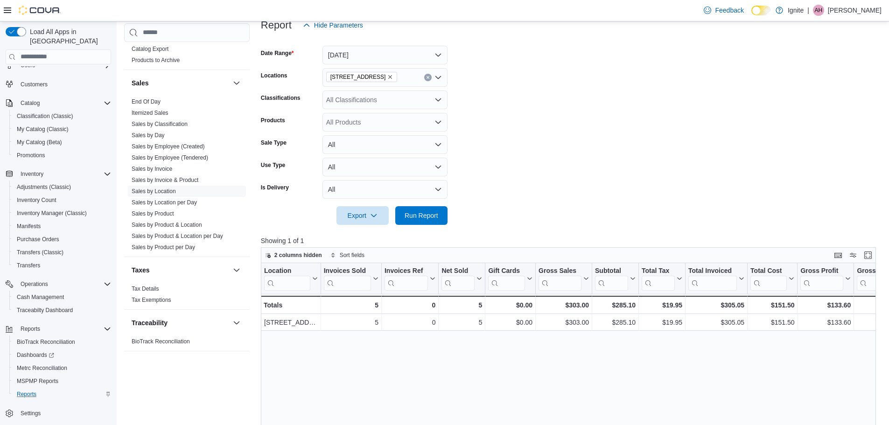
scroll to position [140, 0]
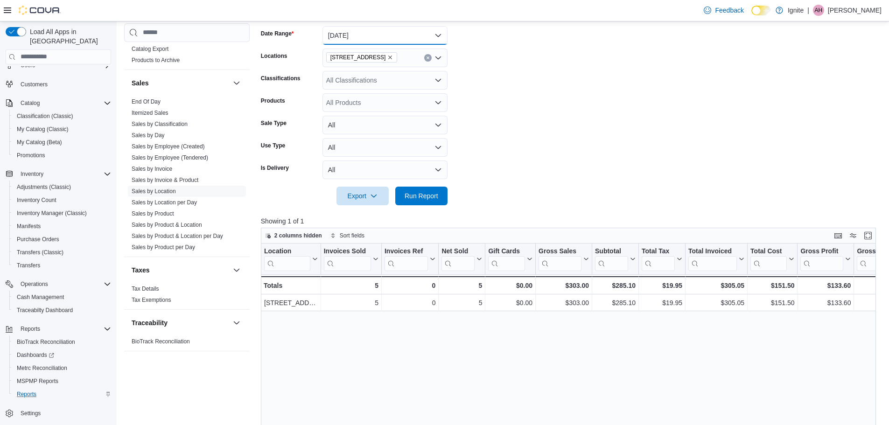
click at [390, 34] on button "Today" at bounding box center [385, 35] width 125 height 19
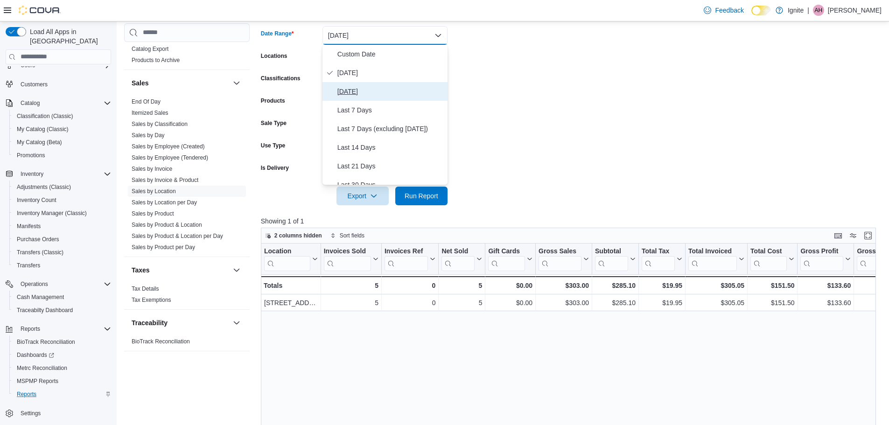
click at [360, 92] on span "Yesterday" at bounding box center [391, 91] width 106 height 11
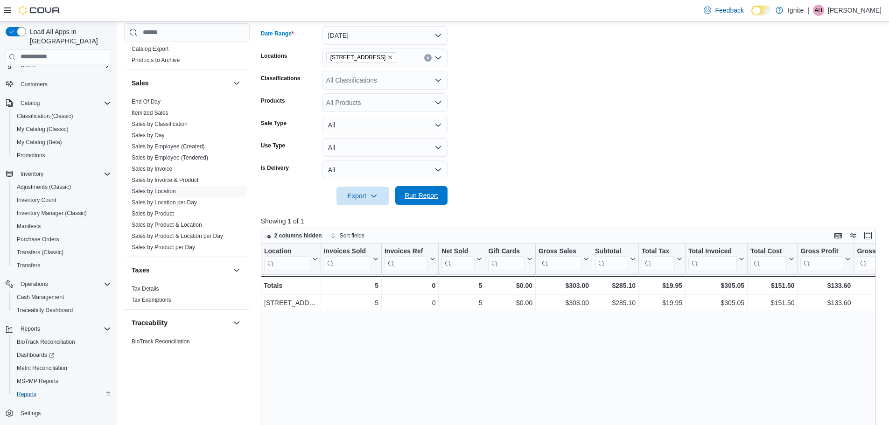
click at [422, 193] on span "Run Report" at bounding box center [422, 195] width 34 height 9
click at [438, 34] on button "Yesterday" at bounding box center [385, 35] width 125 height 19
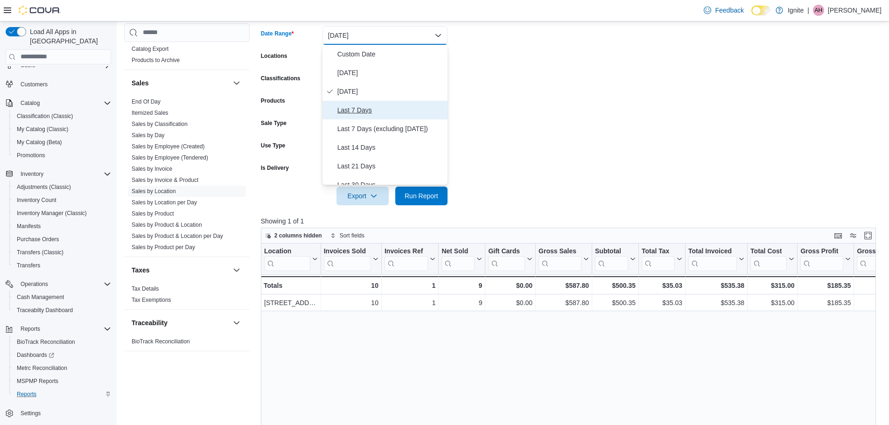
click at [344, 108] on span "Last 7 Days" at bounding box center [391, 110] width 106 height 11
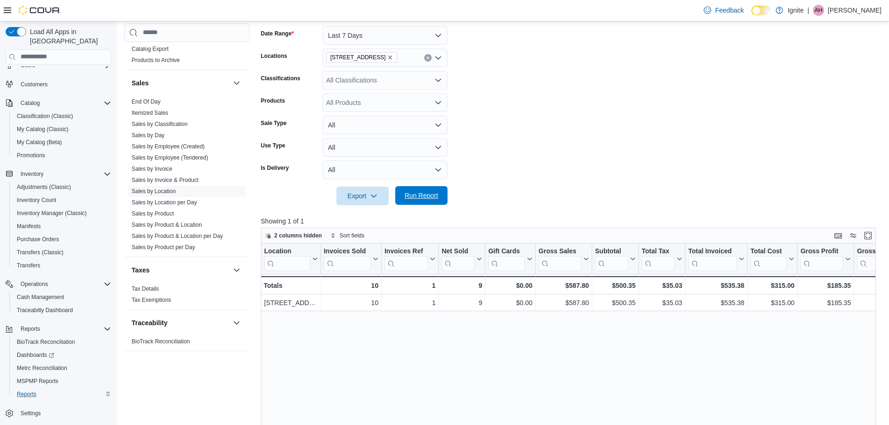
click at [417, 195] on span "Run Report" at bounding box center [422, 195] width 34 height 9
click at [438, 30] on button "Last 7 Days" at bounding box center [385, 35] width 125 height 19
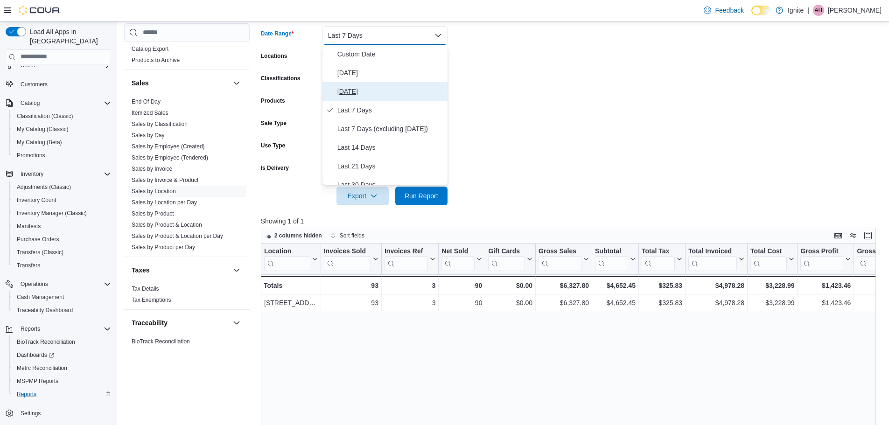
click at [360, 88] on span "Yesterday" at bounding box center [391, 91] width 106 height 11
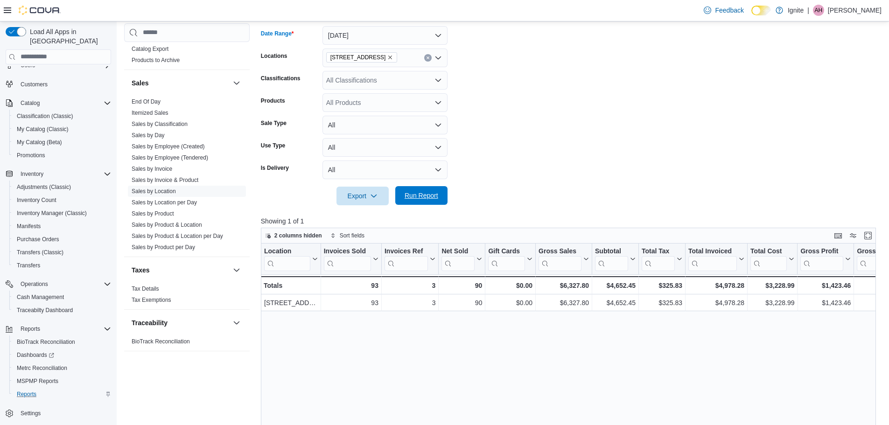
click at [429, 193] on span "Run Report" at bounding box center [422, 195] width 34 height 9
click at [438, 34] on button "Yesterday" at bounding box center [385, 35] width 125 height 19
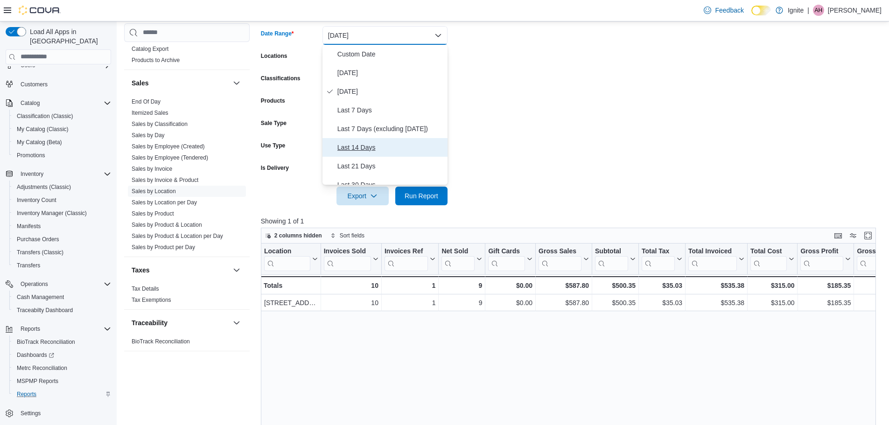
click at [344, 147] on span "Last 14 Days" at bounding box center [391, 147] width 106 height 11
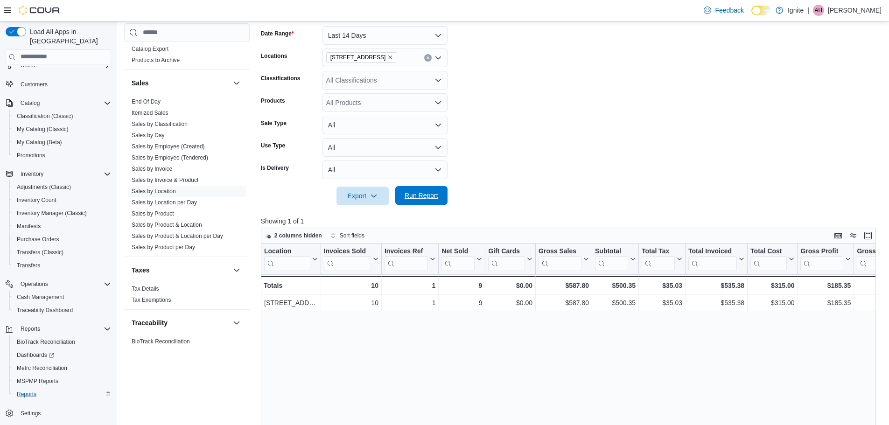
click at [425, 191] on span "Run Report" at bounding box center [422, 195] width 34 height 9
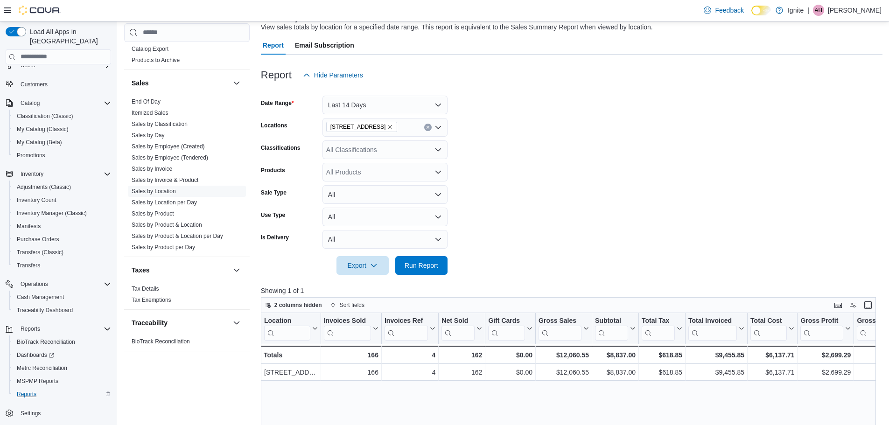
scroll to position [56, 0]
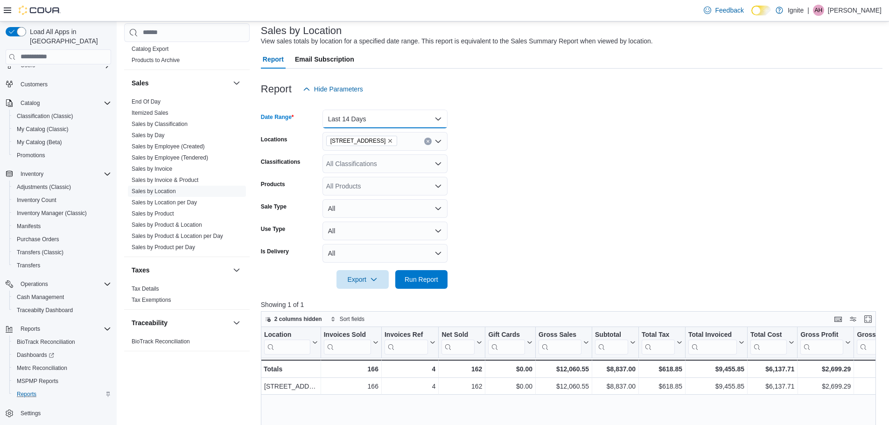
click at [438, 120] on button "Last 14 Days" at bounding box center [385, 119] width 125 height 19
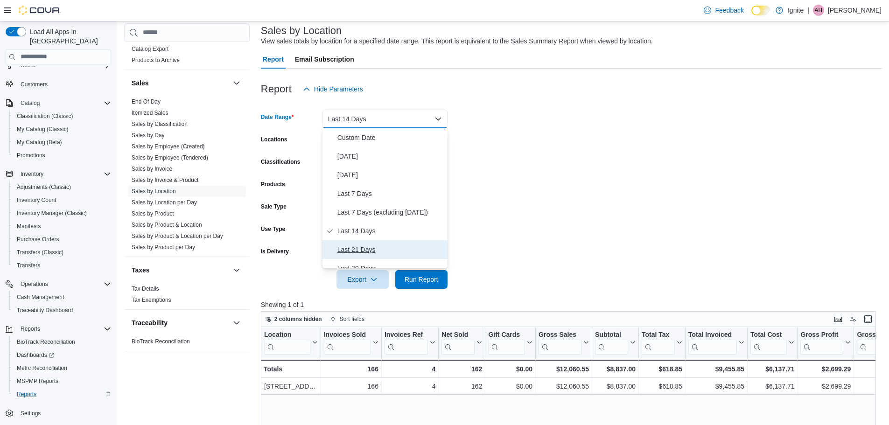
click at [363, 250] on span "Last 21 Days" at bounding box center [391, 249] width 106 height 11
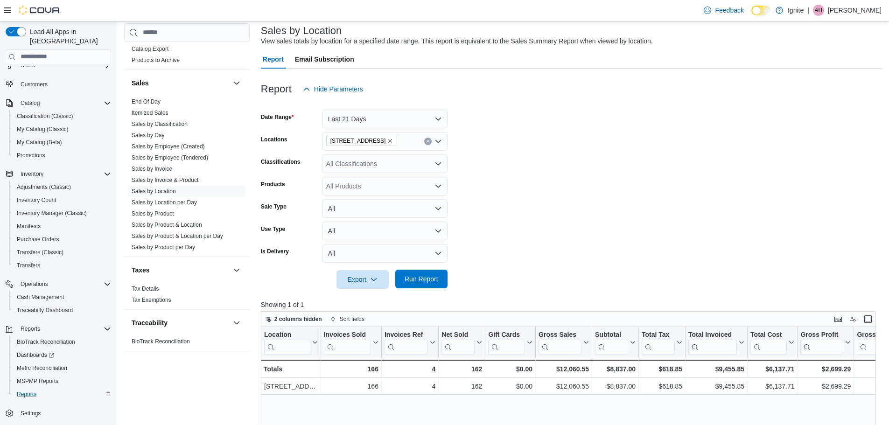
click at [424, 279] on span "Run Report" at bounding box center [422, 279] width 34 height 9
